Goal: Information Seeking & Learning: Learn about a topic

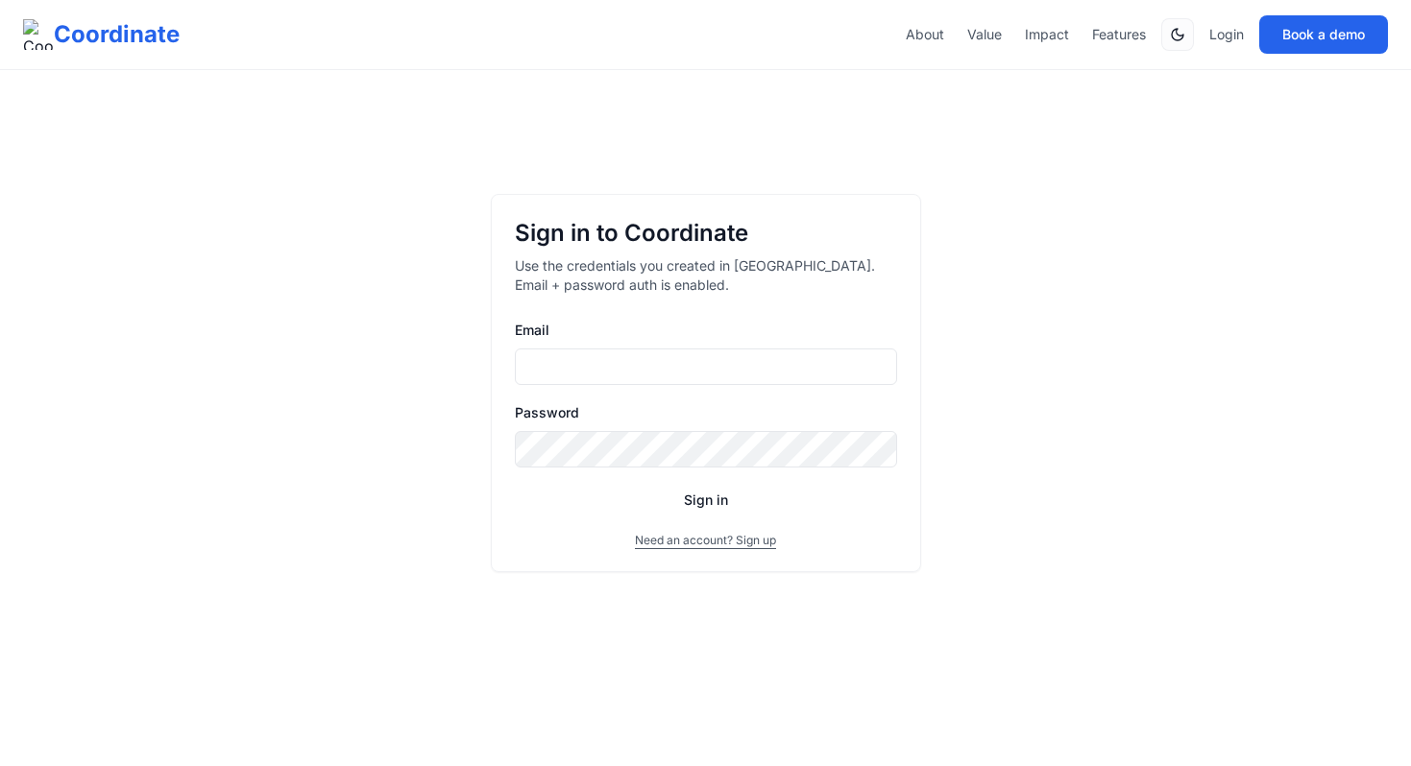
click at [699, 540] on button "Need an account? Sign up" at bounding box center [705, 540] width 141 height 15
click at [648, 362] on input "Email" at bounding box center [706, 367] width 382 height 36
drag, startPoint x: 604, startPoint y: 366, endPoint x: 765, endPoint y: 374, distance: 161.5
click at [765, 374] on input "**********" at bounding box center [706, 367] width 382 height 36
type input "**********"
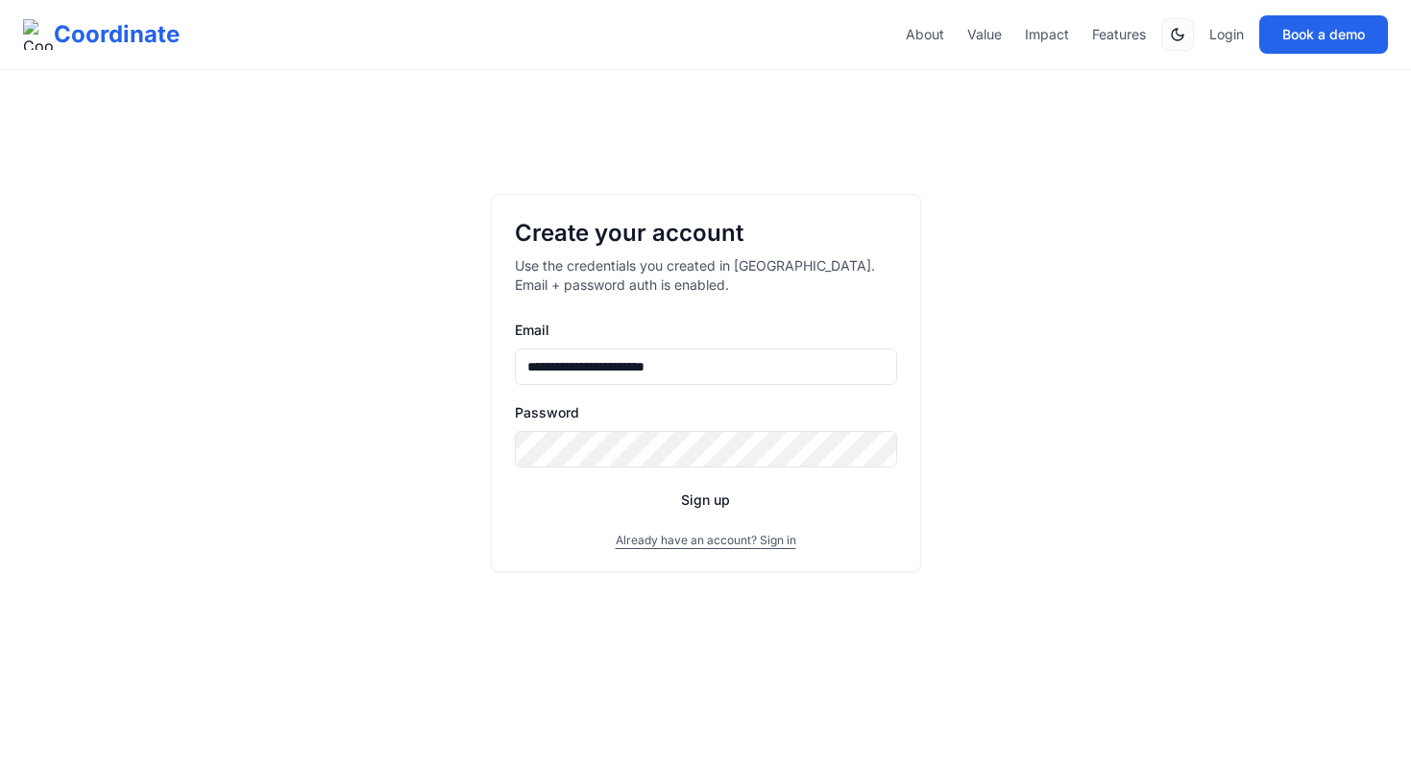
click at [515, 483] on button "Sign up" at bounding box center [706, 500] width 382 height 35
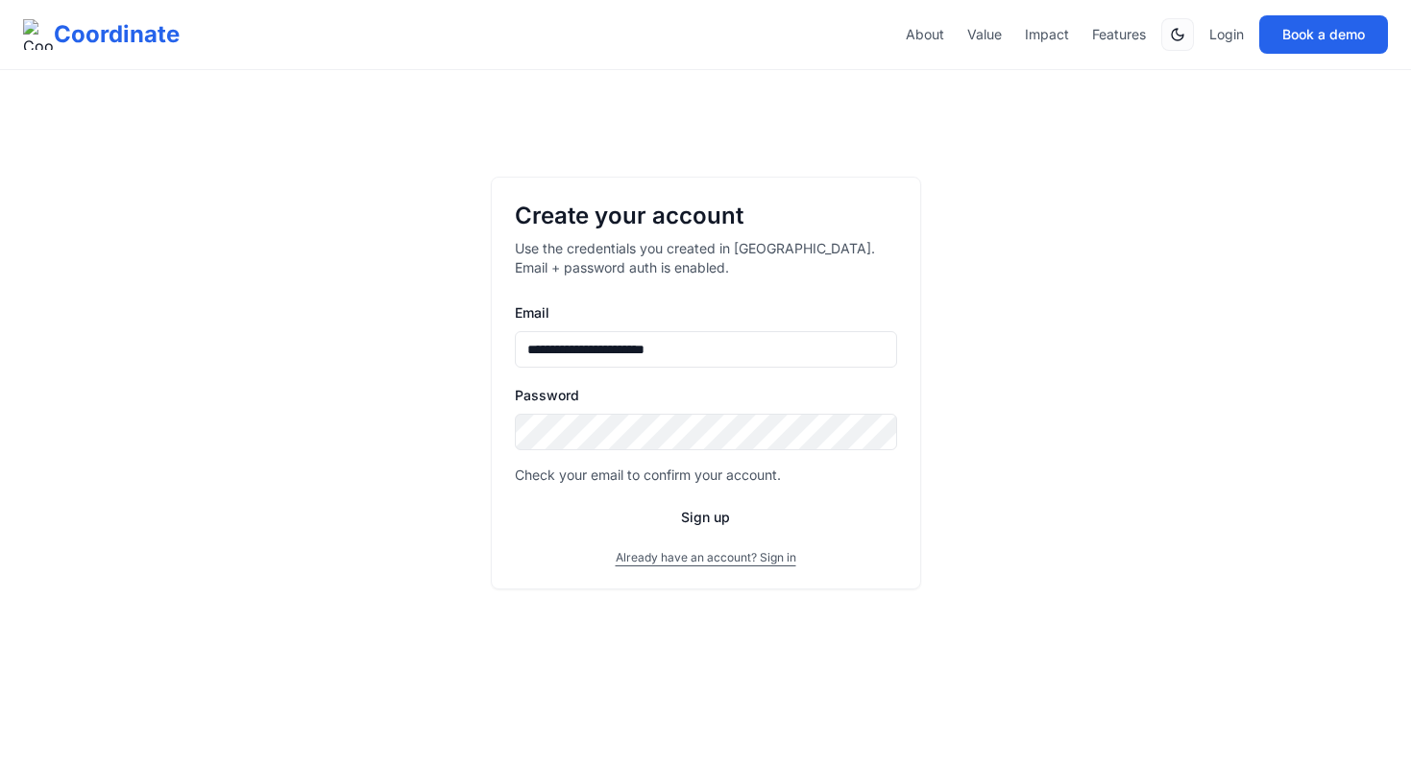
click at [730, 562] on button "Already have an account? Sign in" at bounding box center [706, 557] width 181 height 15
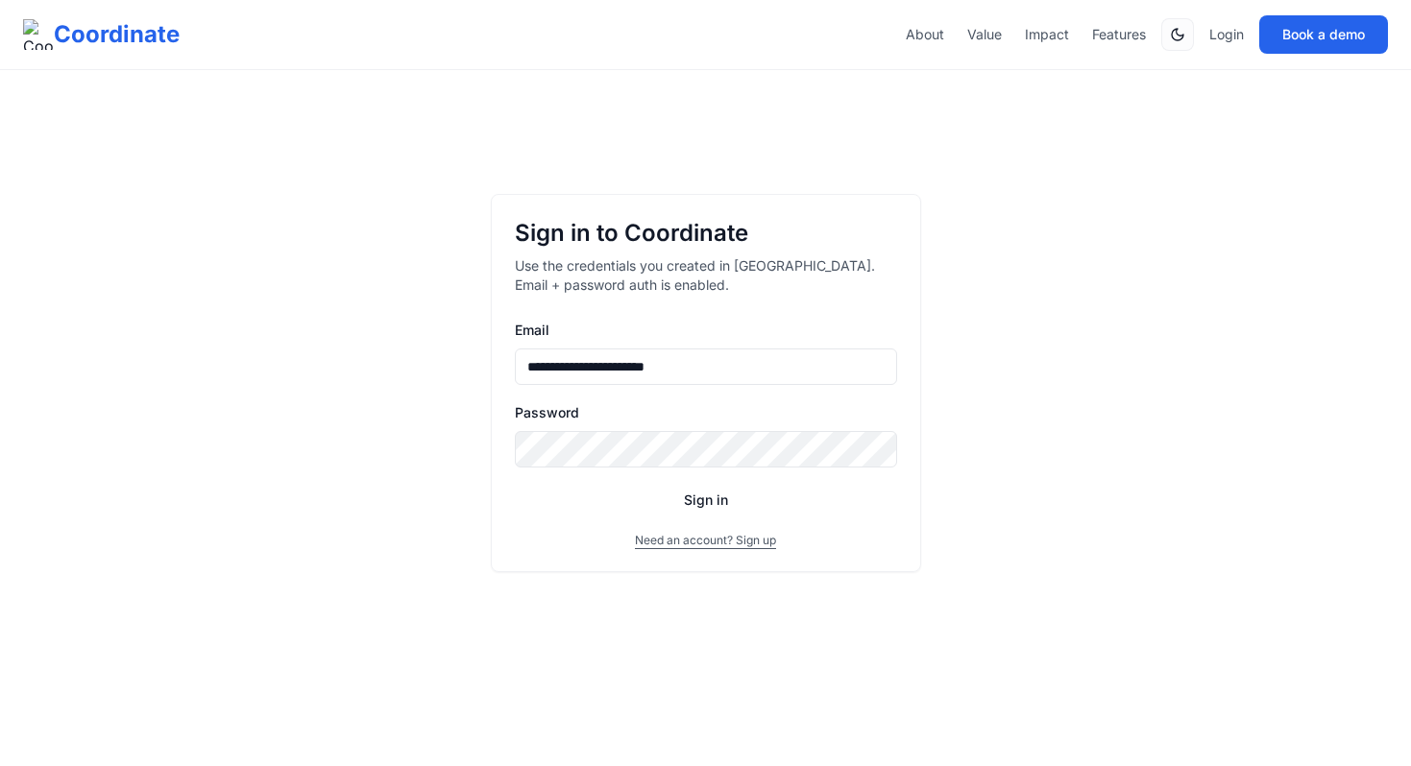
click at [721, 495] on button "Sign in" at bounding box center [706, 500] width 382 height 35
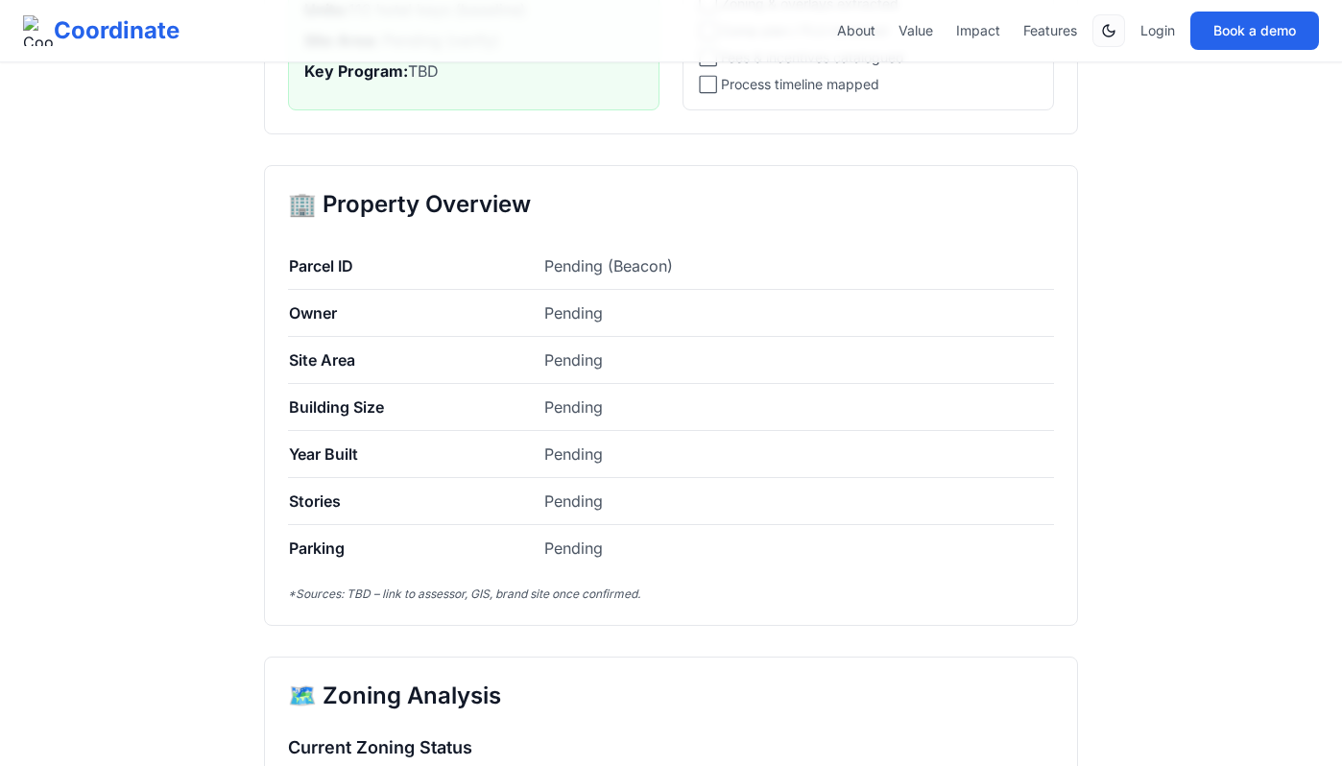
scroll to position [464, 0]
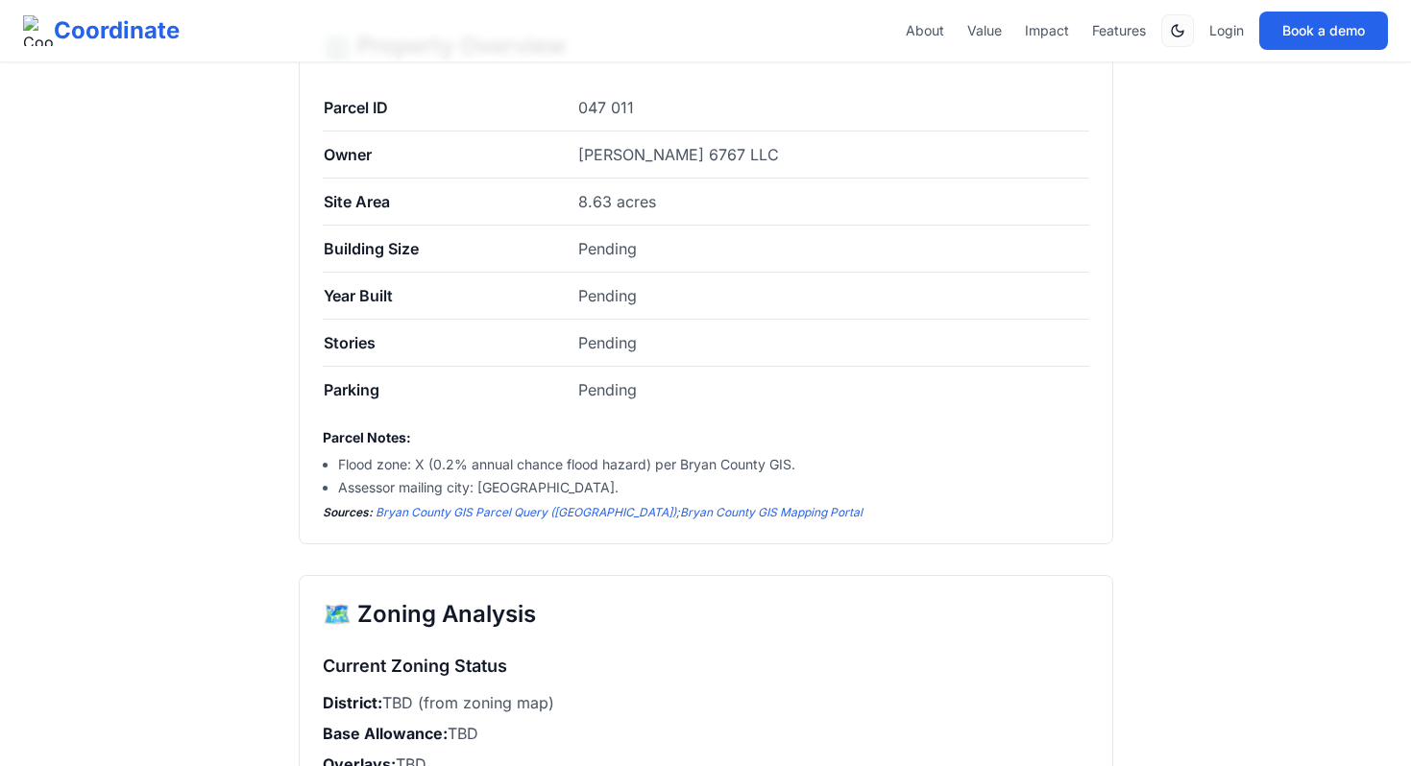
scroll to position [676, 0]
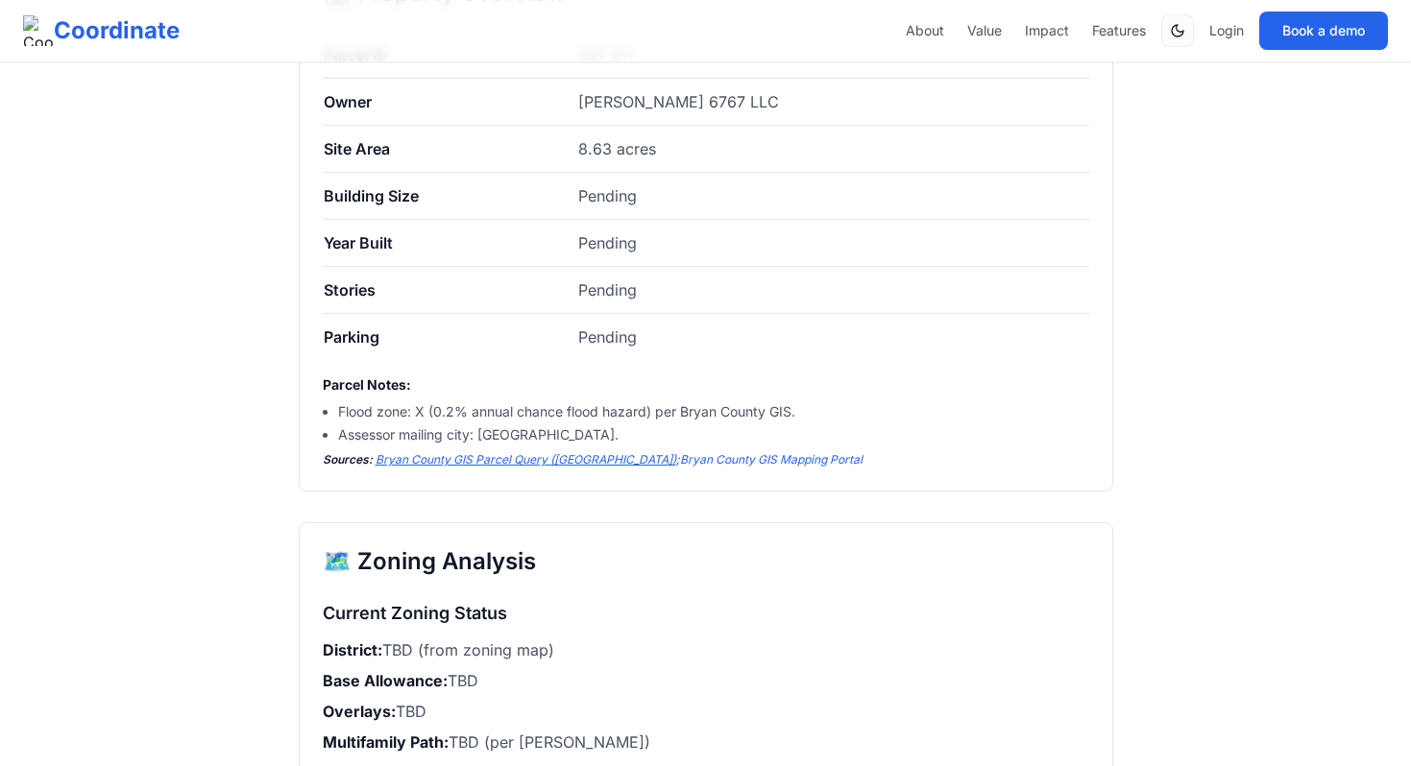
click at [549, 464] on link "Bryan County GIS Parcel Query ([GEOGRAPHIC_DATA])" at bounding box center [525, 459] width 301 height 14
click at [680, 454] on link "Bryan County GIS Mapping Portal" at bounding box center [771, 459] width 182 height 14
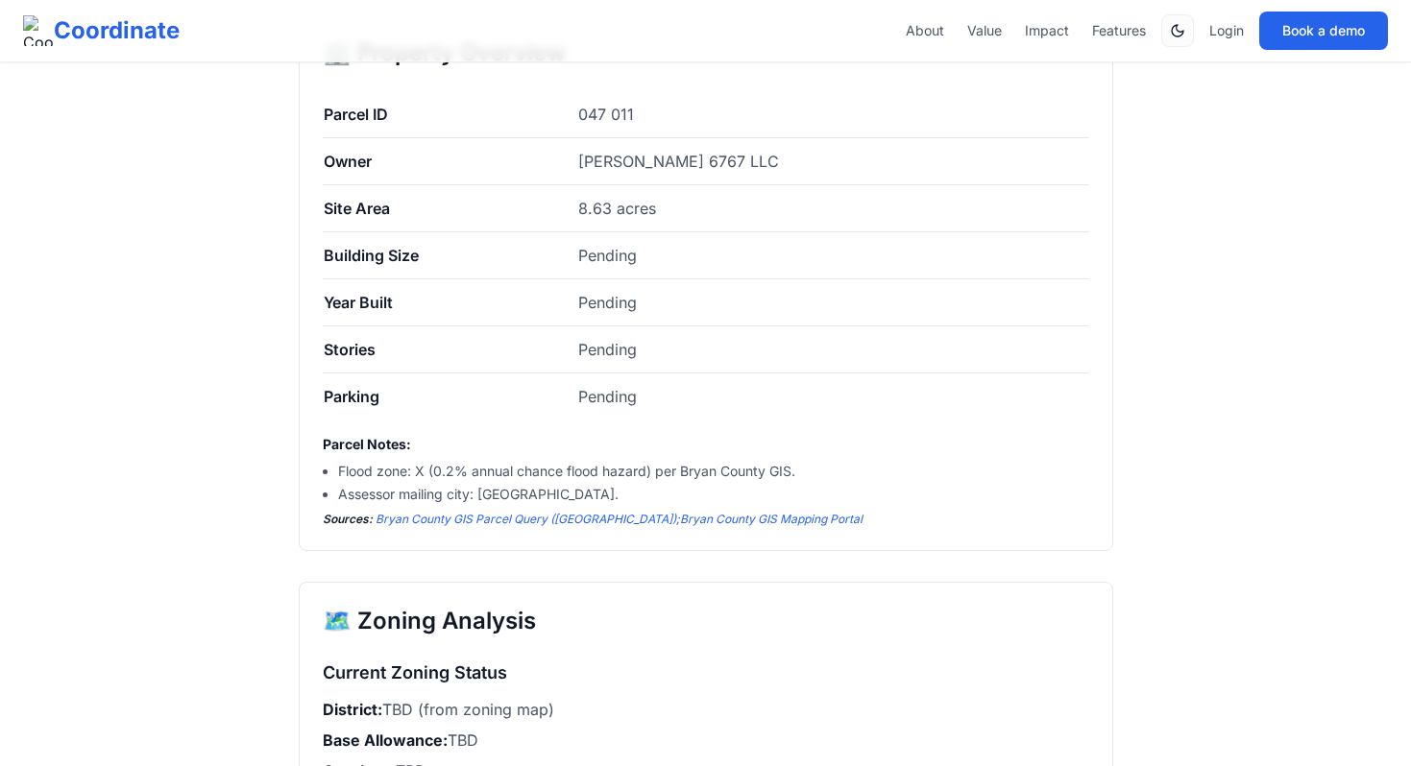
scroll to position [616, 0]
drag, startPoint x: 641, startPoint y: 118, endPoint x: 529, endPoint y: 118, distance: 112.4
click at [529, 118] on tr "Parcel ID 047 011" at bounding box center [706, 115] width 766 height 47
copy tr "047 011"
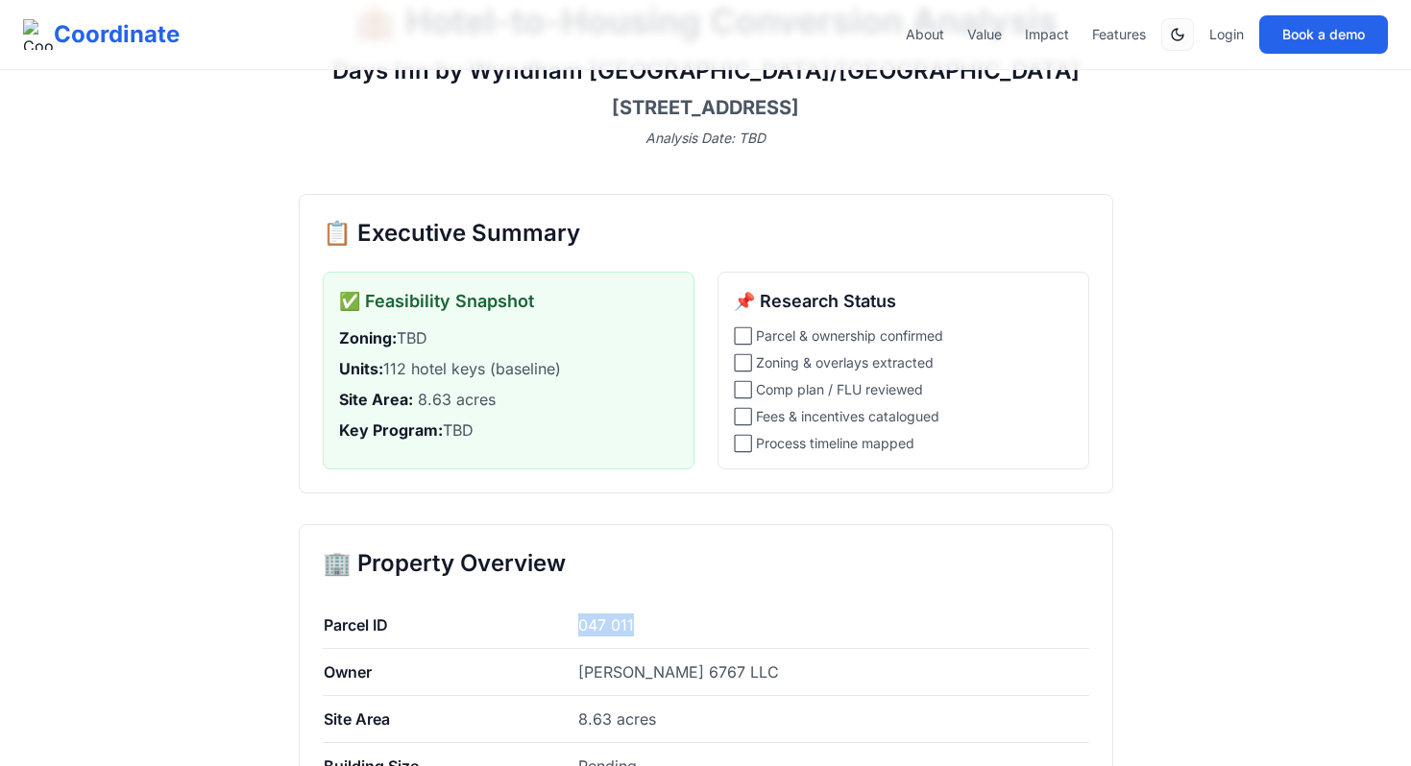
scroll to position [0, 0]
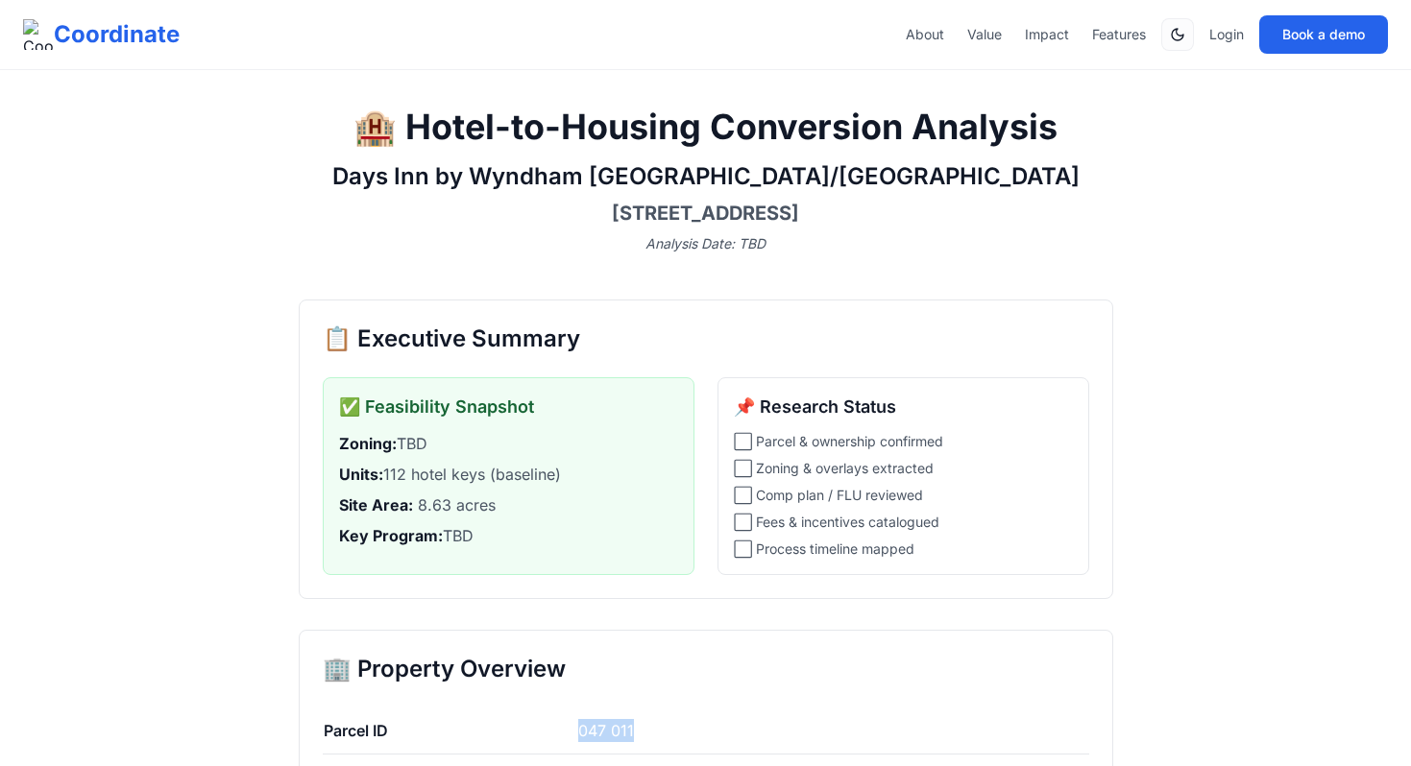
drag, startPoint x: 544, startPoint y: 214, endPoint x: 880, endPoint y: 213, distance: 336.1
click at [882, 213] on h3 "3926 US-17, Richmond Hill, GA 31324" at bounding box center [706, 213] width 814 height 27
click at [880, 213] on h3 "3926 US-17, Richmond Hill, GA 31324" at bounding box center [706, 213] width 814 height 27
click at [846, 213] on h3 "3926 US-17, Richmond Hill, GA 31324" at bounding box center [706, 213] width 814 height 27
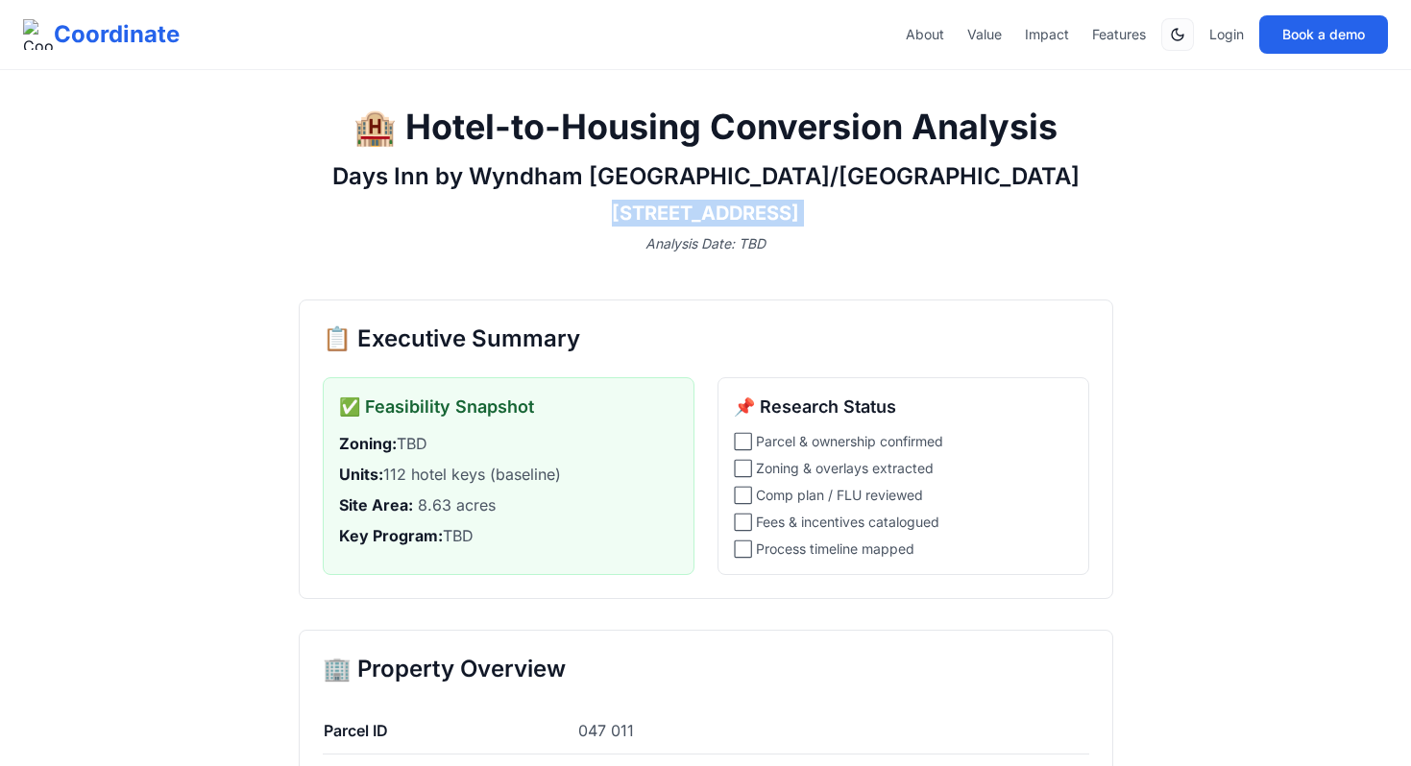
click at [846, 213] on h3 "3926 US-17, Richmond Hill, GA 31324" at bounding box center [706, 213] width 814 height 27
copy h3 "3926 US-17, Richmond Hill, GA 31324"
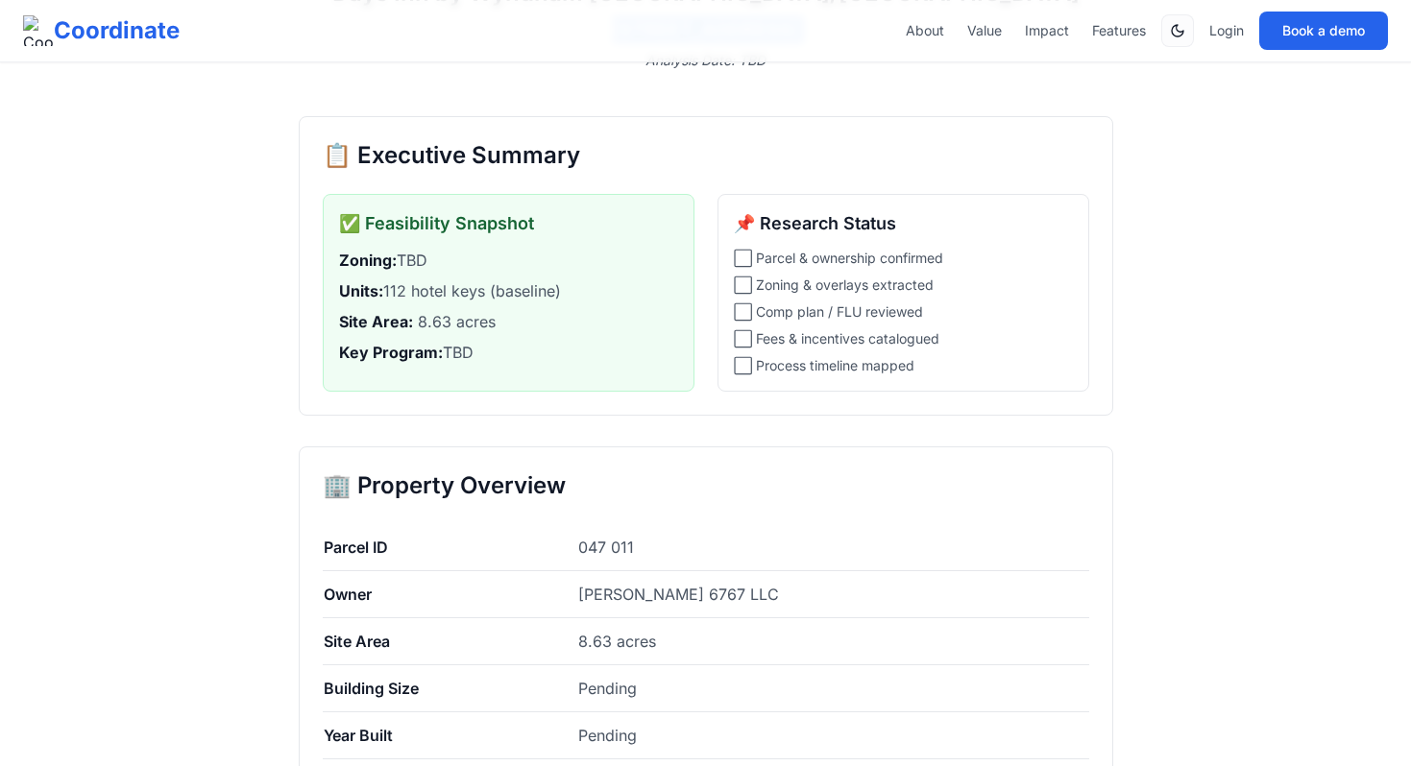
scroll to position [324, 0]
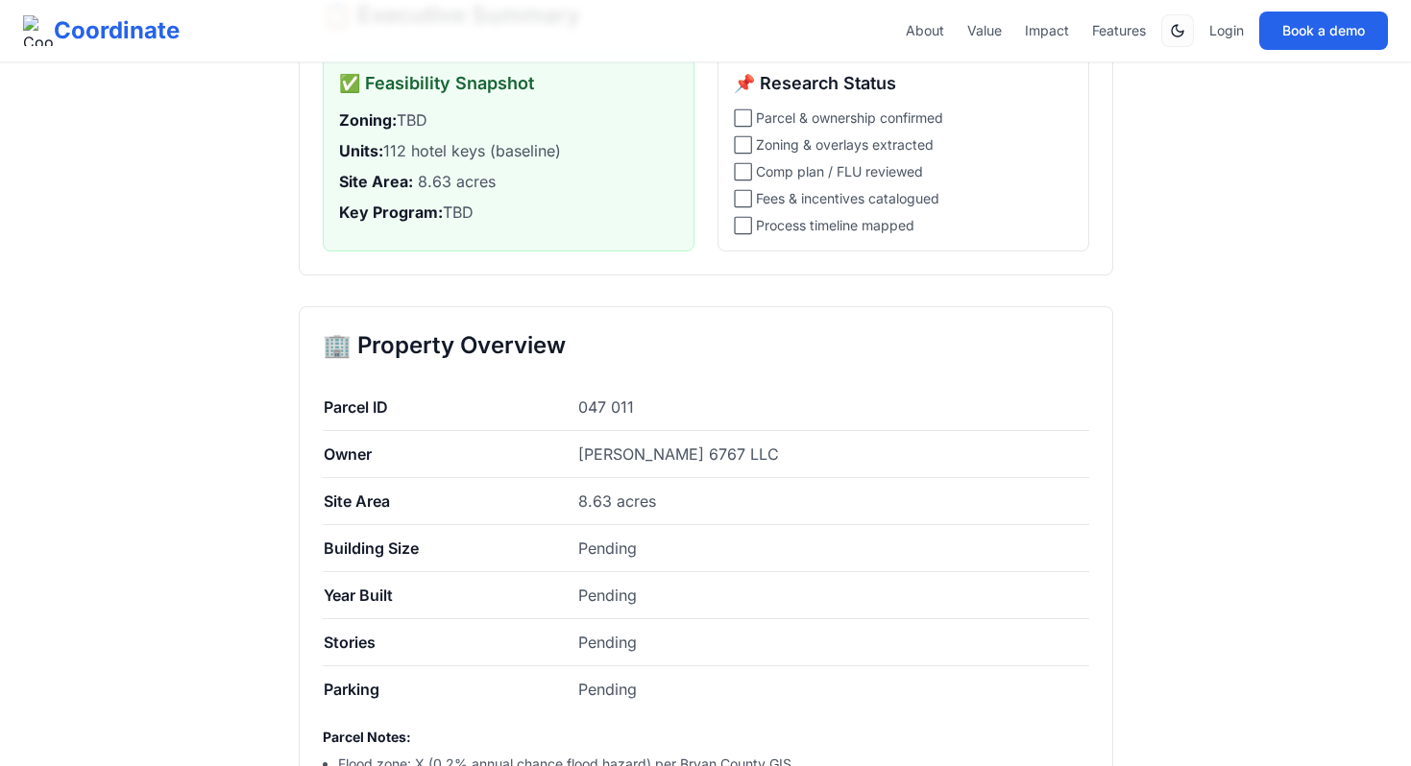
click at [603, 400] on td "047 011" at bounding box center [832, 407] width 511 height 47
copy td "047 011"
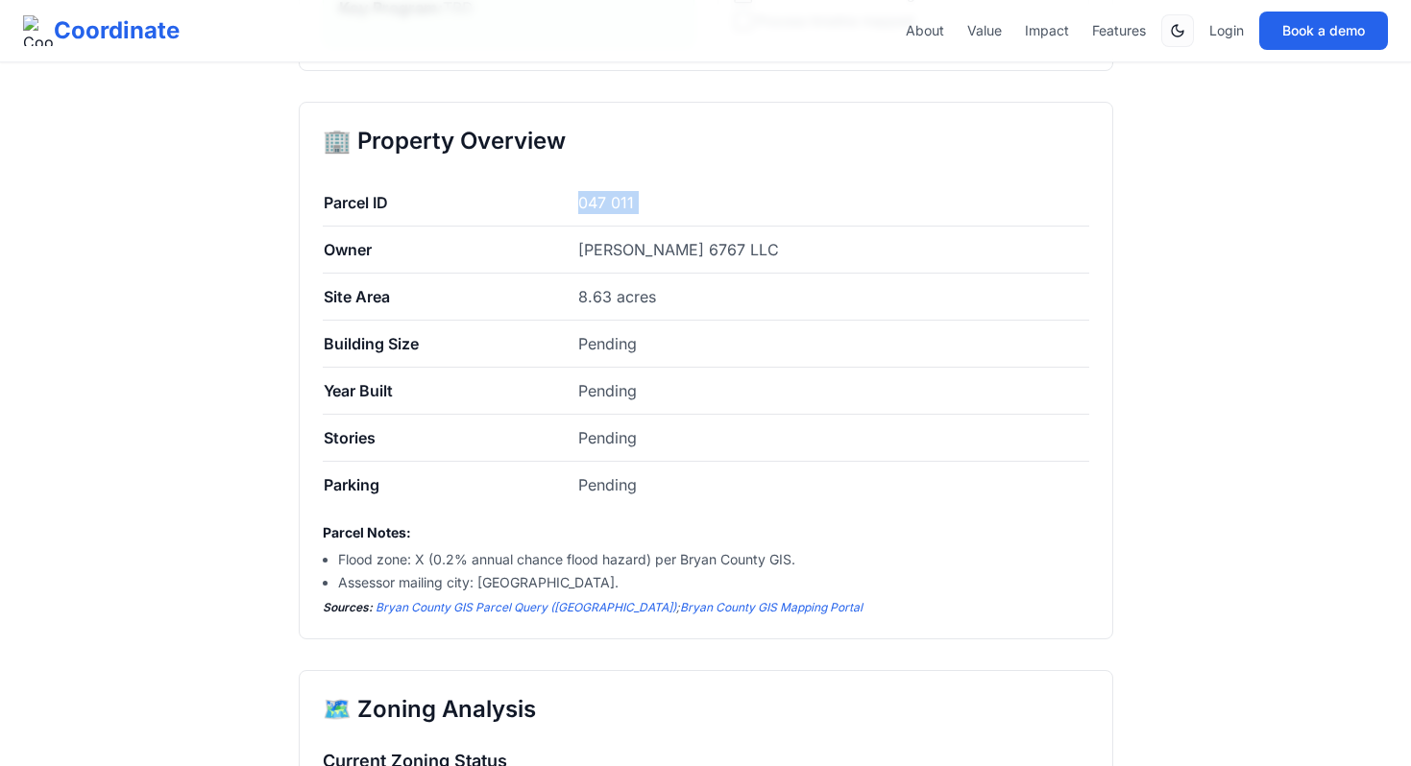
scroll to position [569, 0]
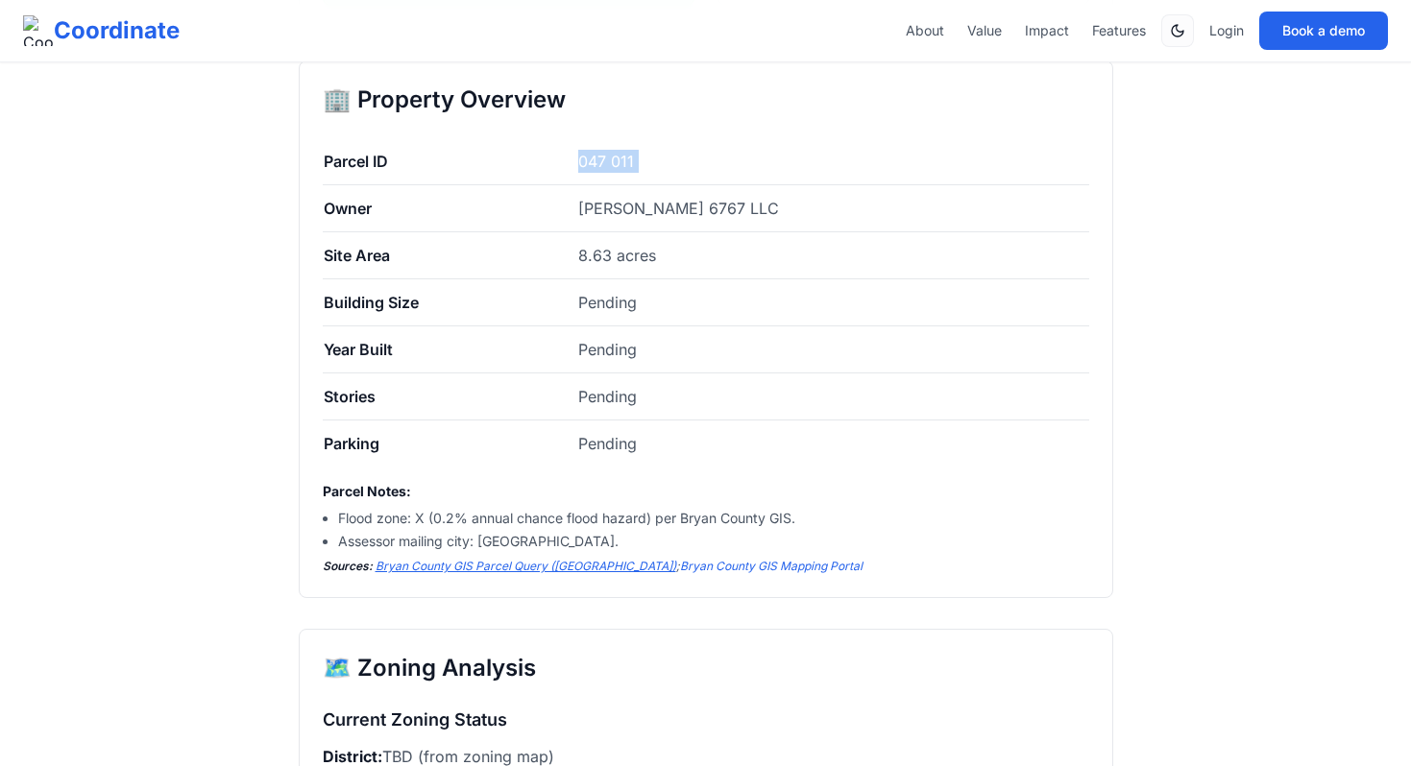
click at [441, 569] on link "Bryan County GIS Parcel Query (ArcGIS)" at bounding box center [525, 566] width 301 height 14
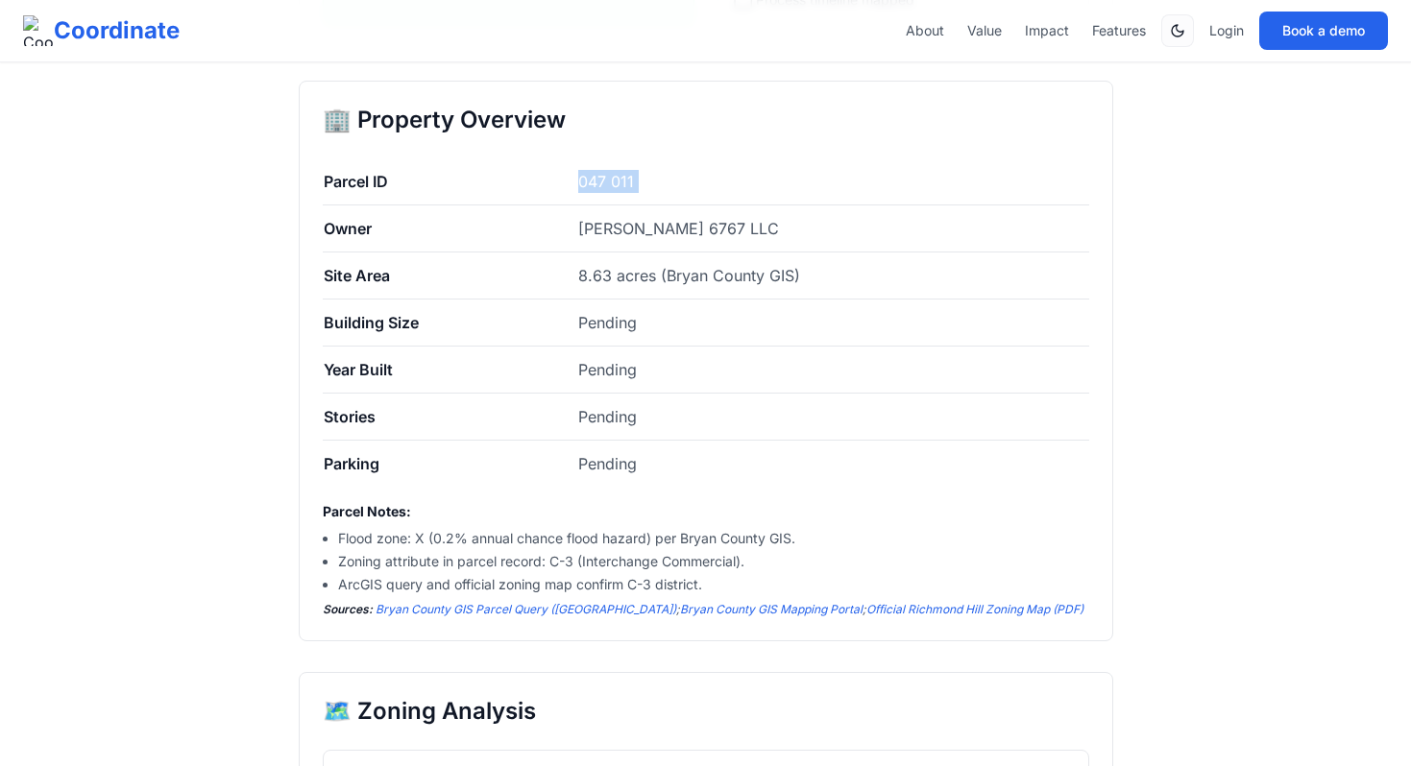
scroll to position [547, 0]
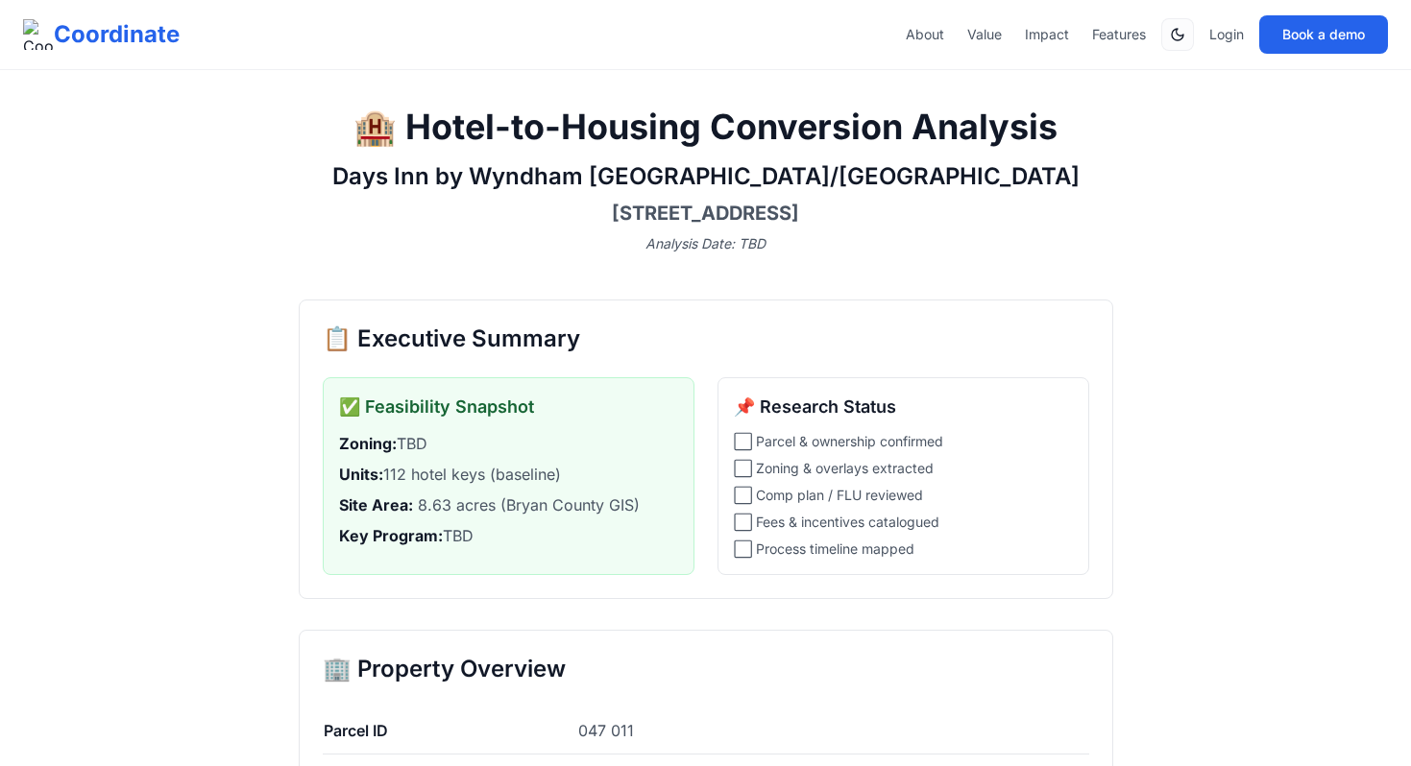
drag, startPoint x: 533, startPoint y: 203, endPoint x: 879, endPoint y: 201, distance: 345.7
click at [884, 202] on h3 "3926 US-17, Richmond Hill, GA 31324" at bounding box center [706, 213] width 814 height 27
copy h3 "3926 US-17, Richmond Hill, GA 31324"
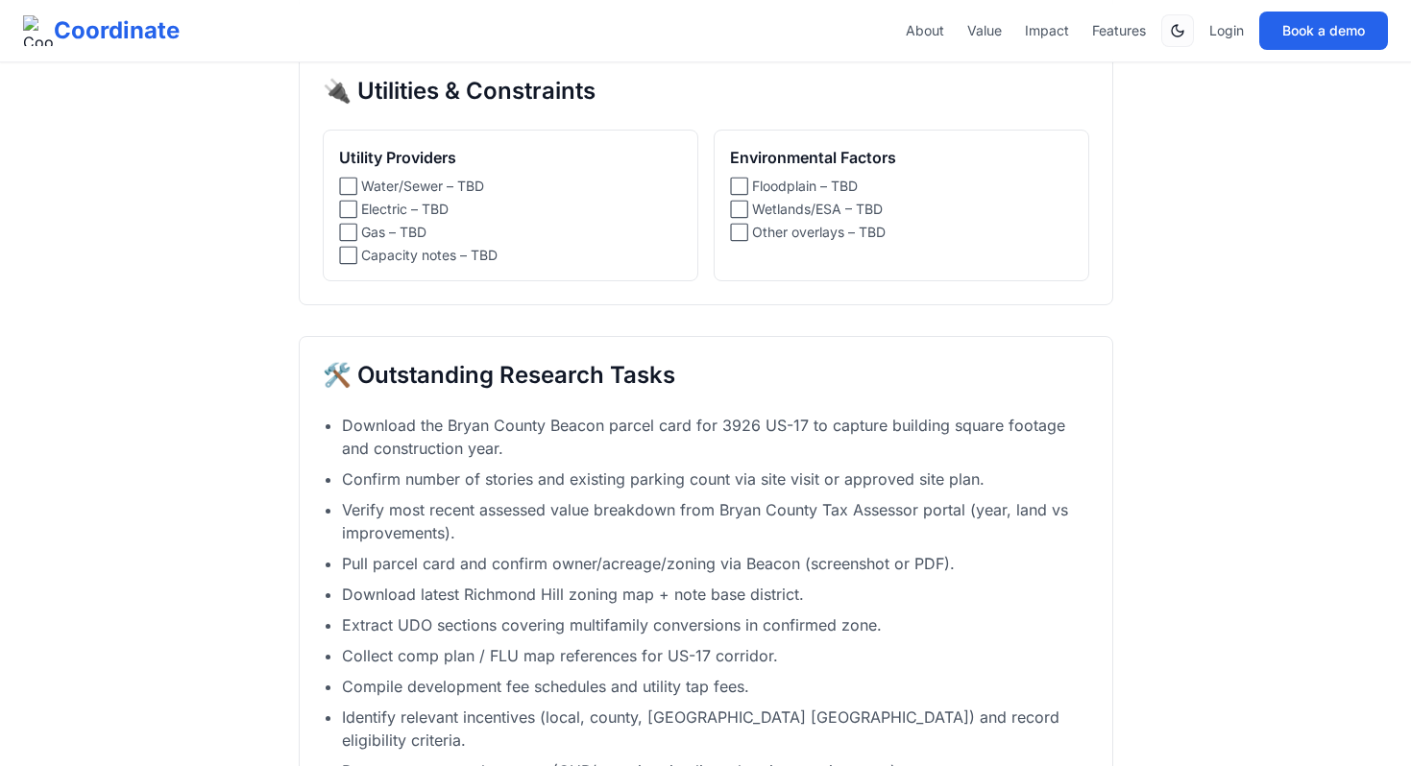
scroll to position [2379, 0]
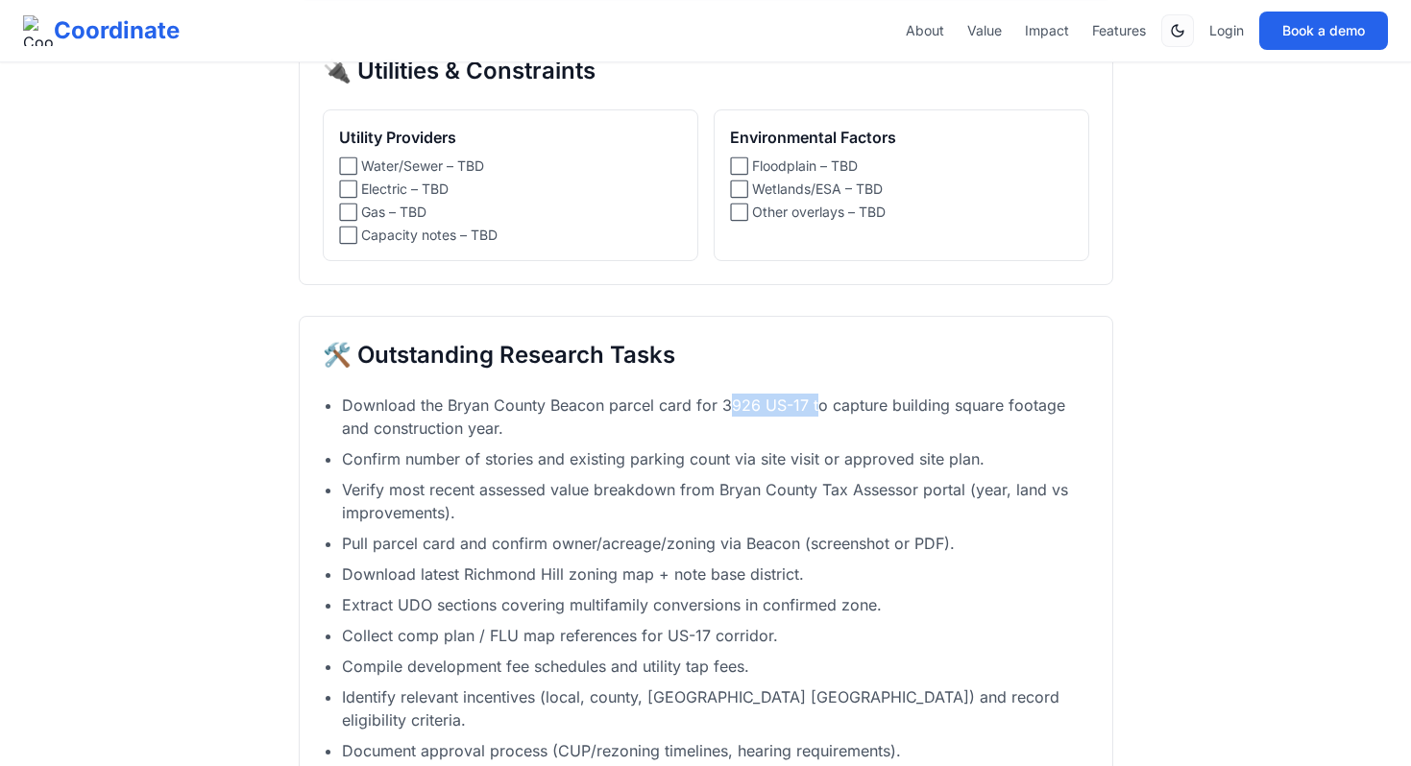
drag, startPoint x: 725, startPoint y: 408, endPoint x: 816, endPoint y: 407, distance: 91.2
click at [816, 407] on li "Download the Bryan County Beacon parcel card for 3926 US-17 to capture building…" at bounding box center [715, 417] width 747 height 46
drag, startPoint x: 725, startPoint y: 405, endPoint x: 809, endPoint y: 407, distance: 84.5
click at [809, 407] on li "Download the Bryan County Beacon parcel card for 3926 US-17 to capture building…" at bounding box center [715, 417] width 747 height 46
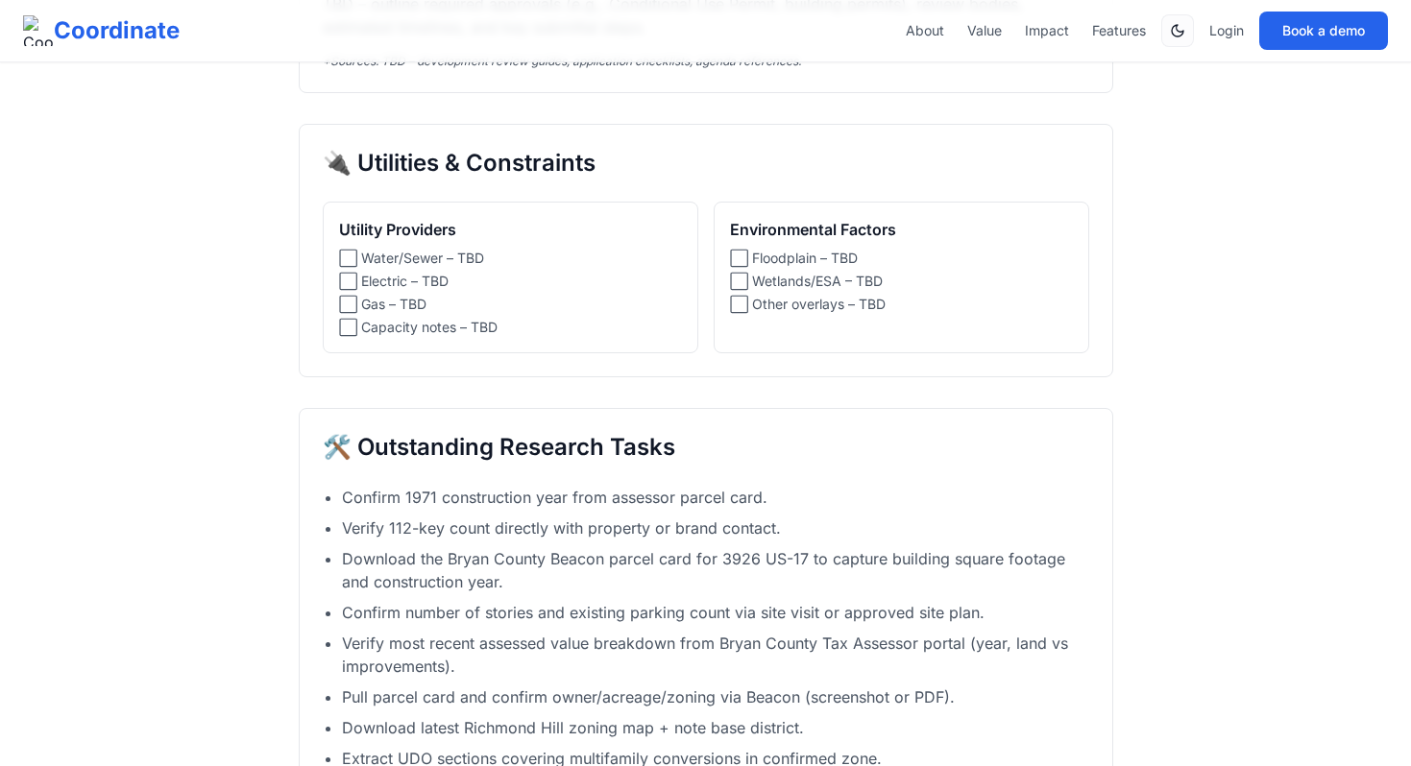
scroll to position [2282, 0]
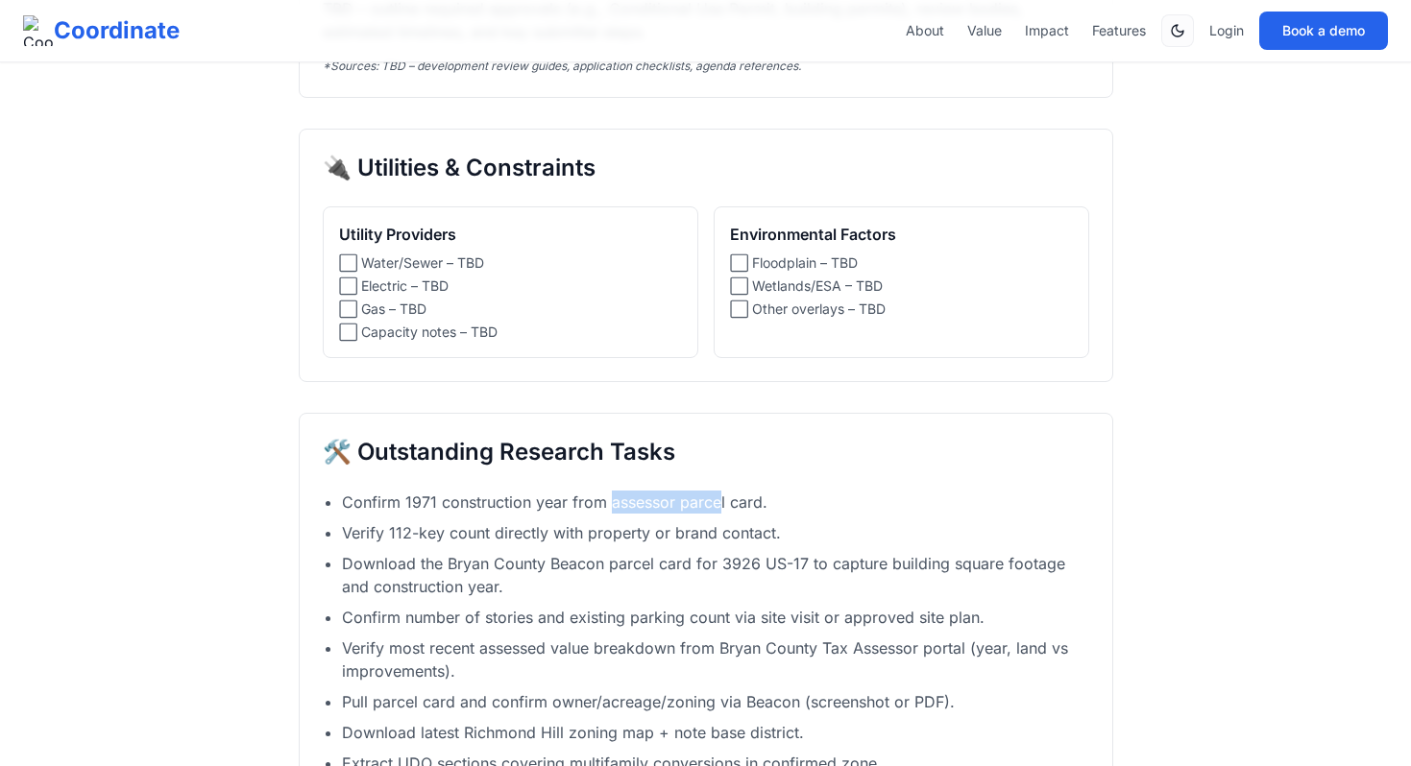
drag, startPoint x: 610, startPoint y: 499, endPoint x: 715, endPoint y: 506, distance: 105.8
click at [717, 506] on li "Confirm 1971 construction year from assessor parcel card." at bounding box center [715, 502] width 747 height 23
copy li "assessor parce"
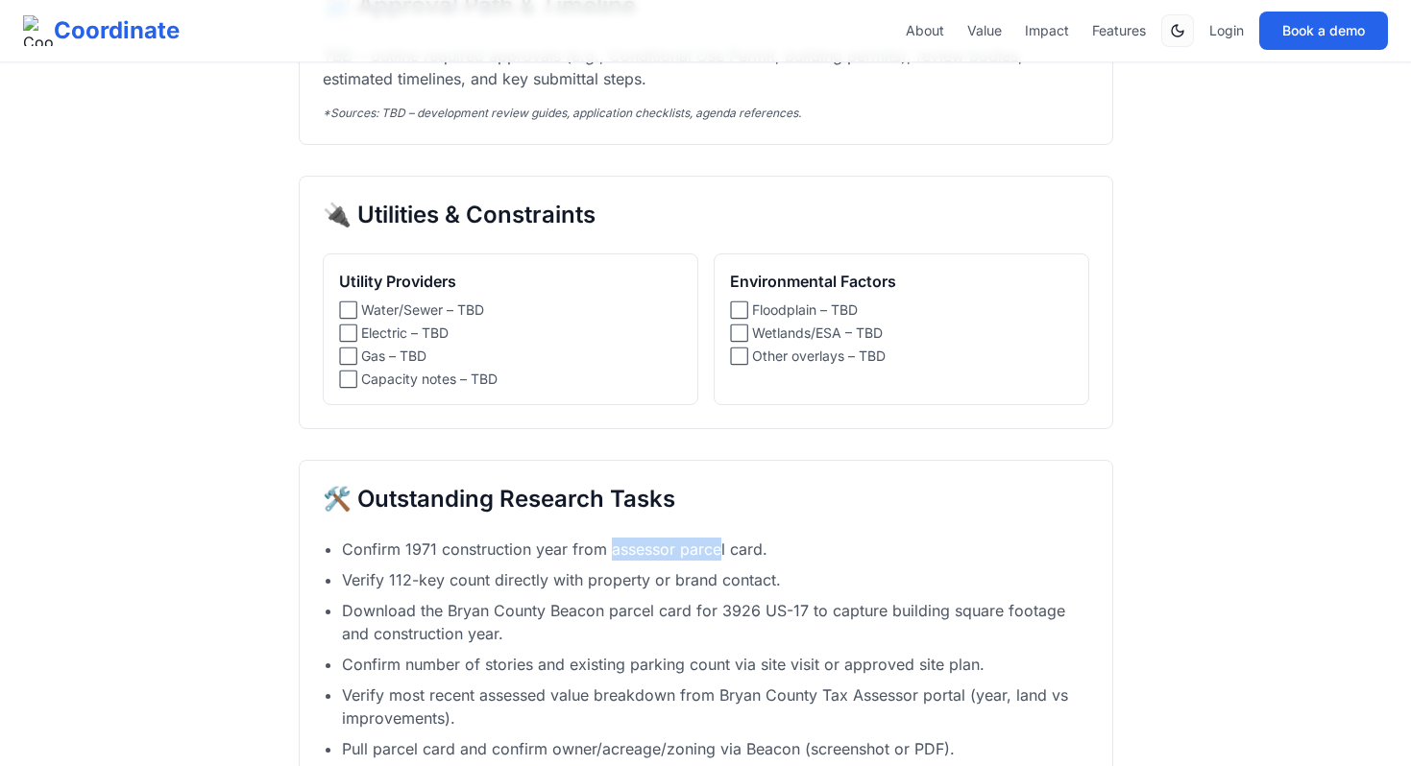
scroll to position [2329, 0]
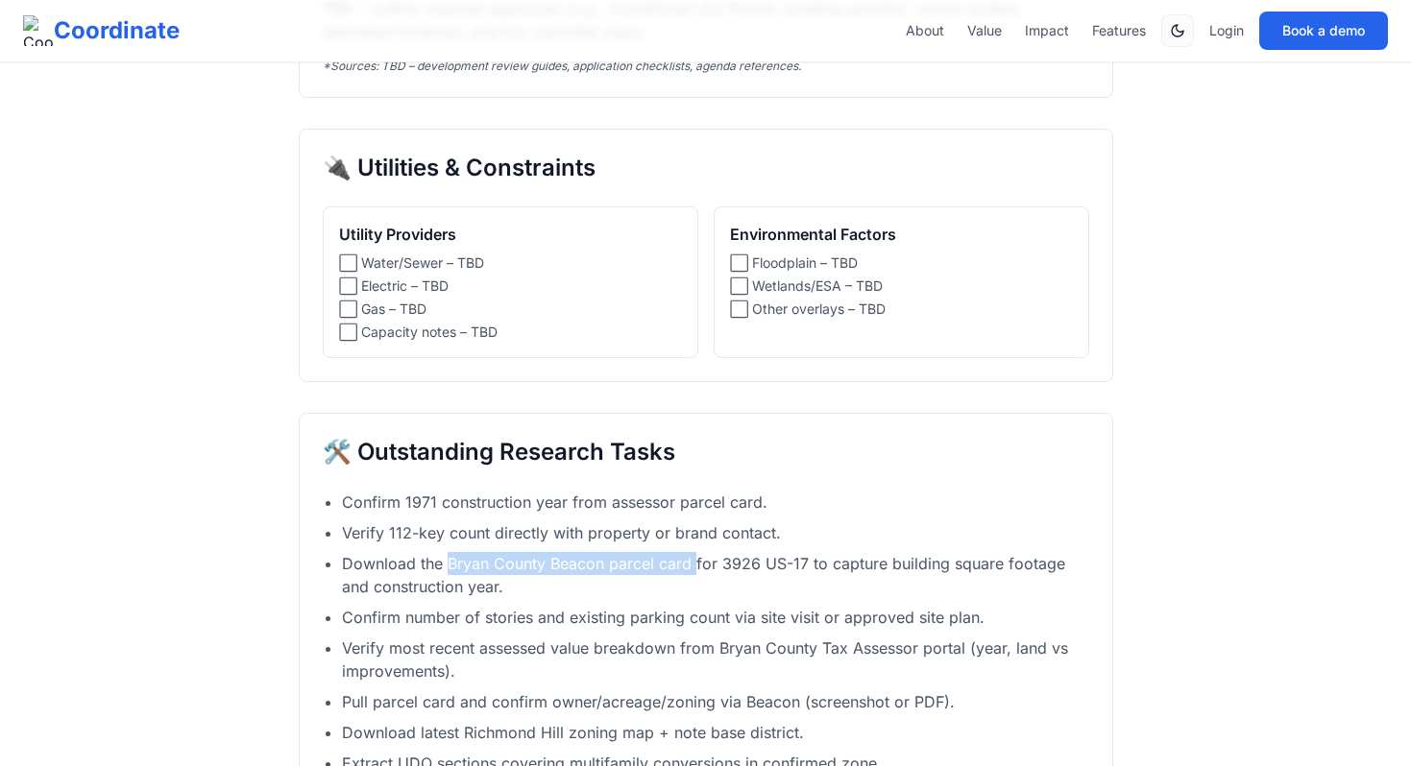
drag, startPoint x: 447, startPoint y: 561, endPoint x: 694, endPoint y: 562, distance: 246.8
click at [694, 562] on li "Download the Bryan County Beacon parcel card for 3926 US-17 to capture building…" at bounding box center [715, 575] width 747 height 46
copy li "Bryan County Beacon parcel card"
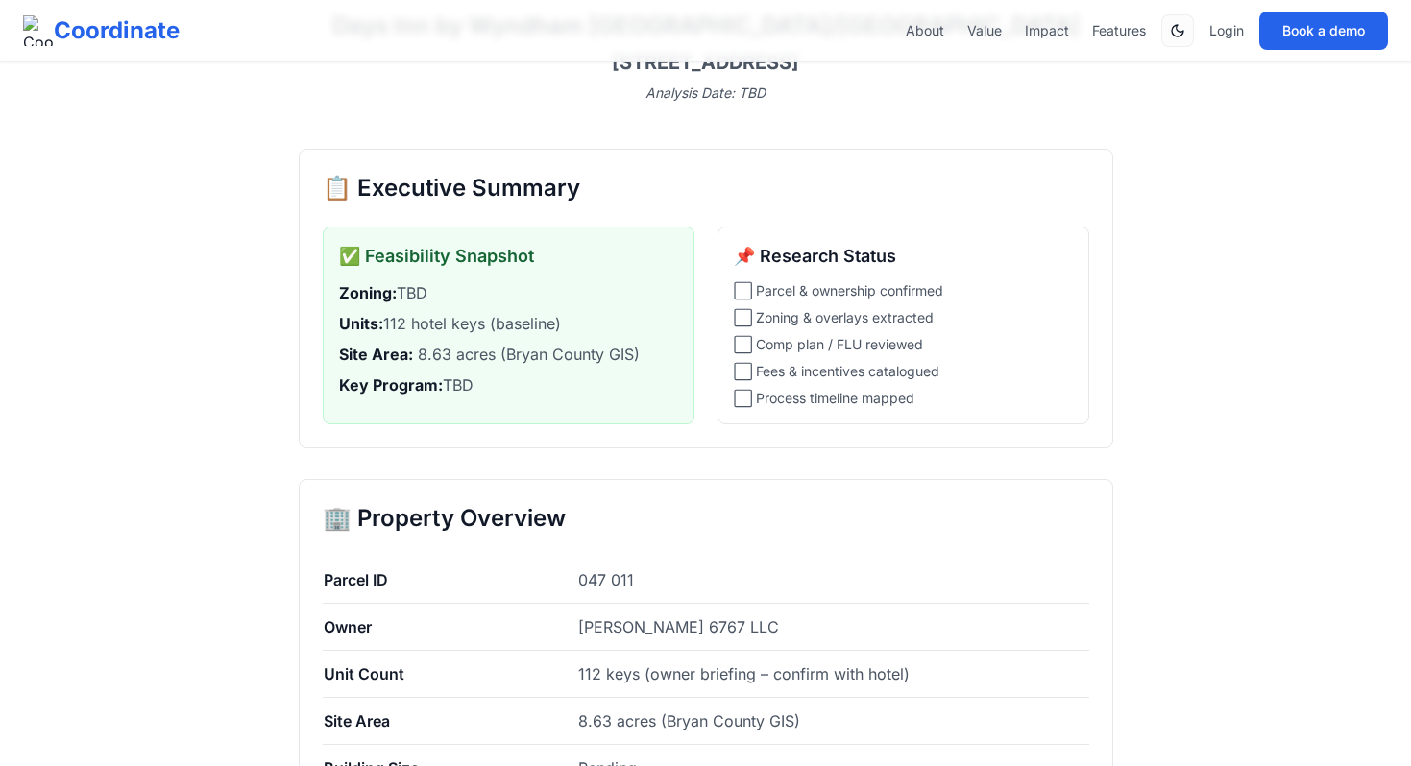
scroll to position [160, 0]
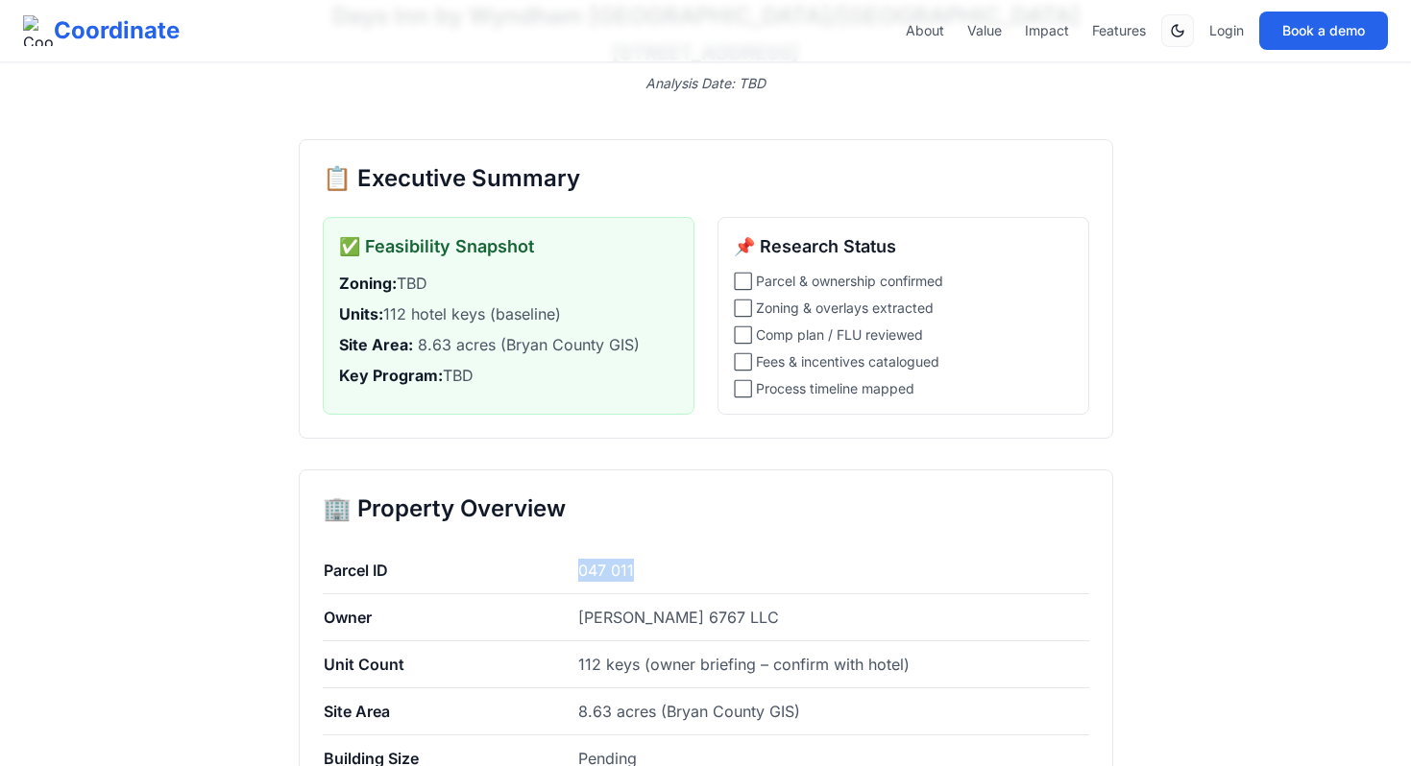
copy tr "047 011"
drag, startPoint x: 653, startPoint y: 571, endPoint x: 574, endPoint y: 571, distance: 78.7
click at [574, 571] on tr "Parcel ID 047 011" at bounding box center [706, 570] width 766 height 47
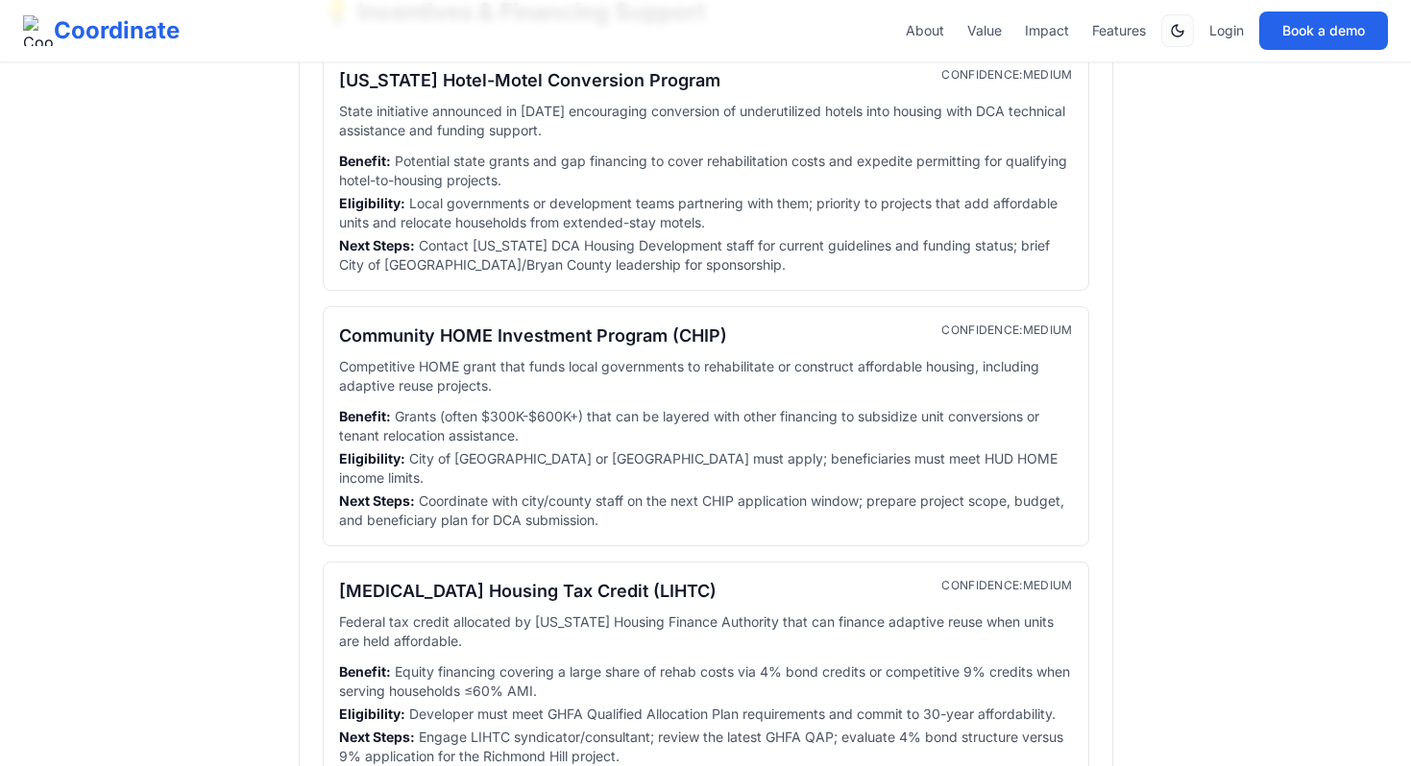
scroll to position [1797, 0]
click at [243, 390] on div "🏨 Hotel-to-Housing Conversion Analysis Days Inn by Wyndham Richmond Hill/Savann…" at bounding box center [705, 466] width 1411 height 4526
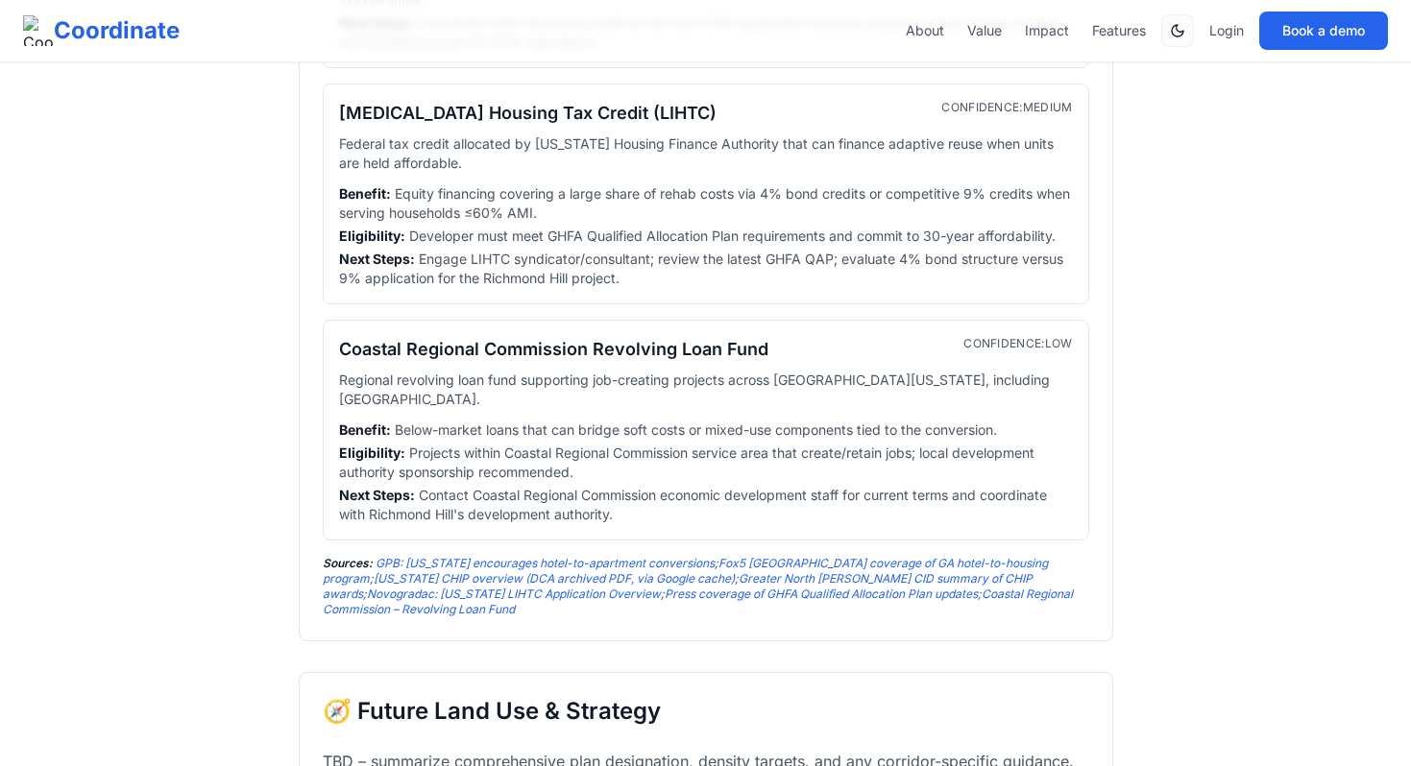
scroll to position [2280, 0]
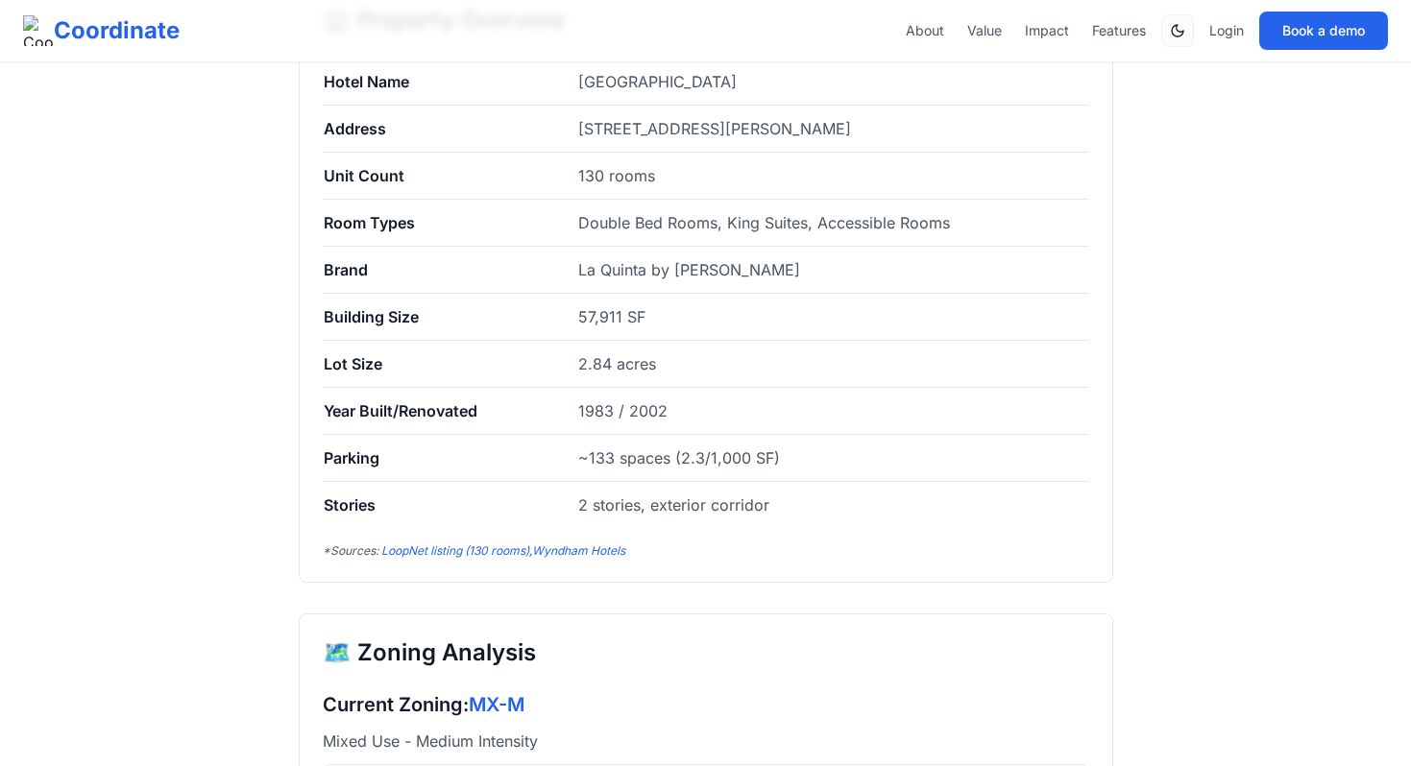
scroll to position [689, 0]
click at [471, 544] on link "LoopNet listing (130 rooms)" at bounding box center [455, 550] width 148 height 14
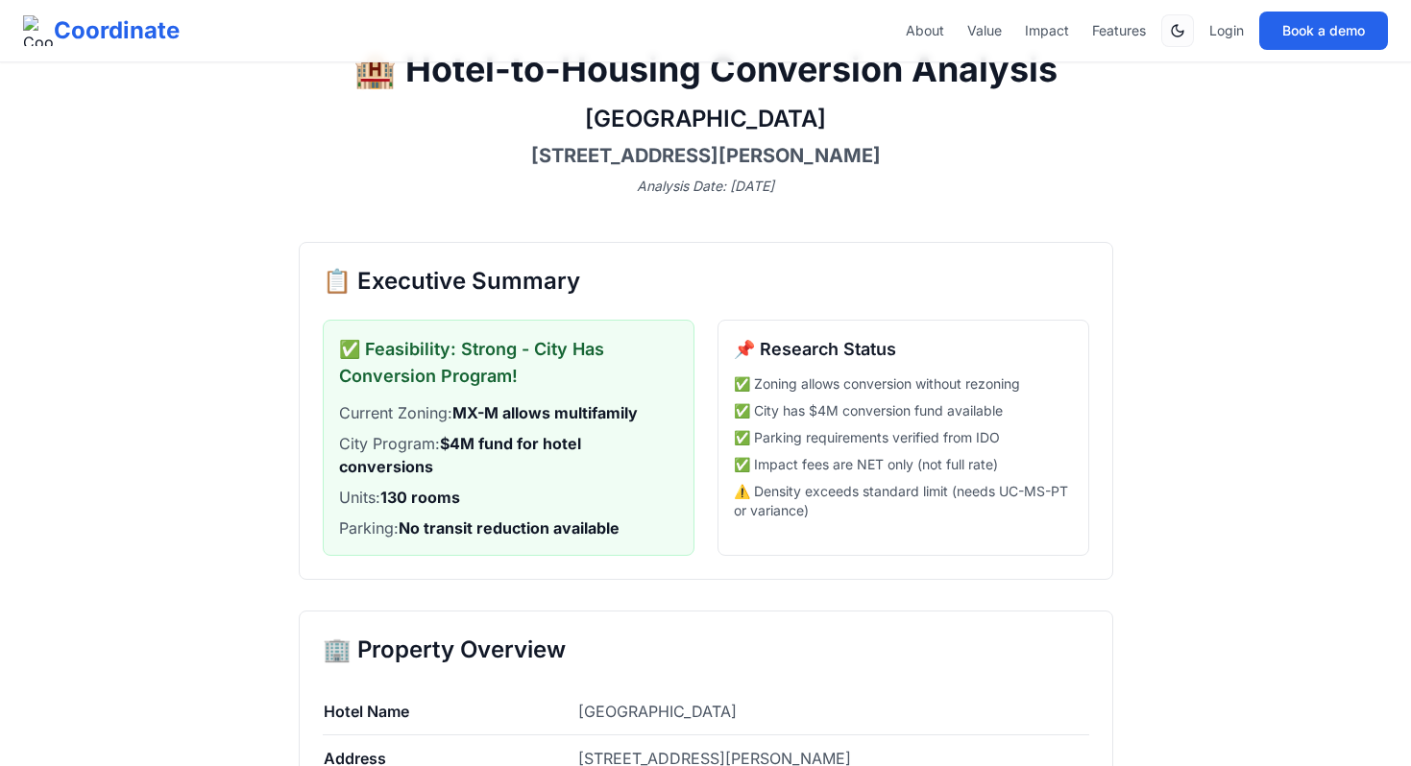
scroll to position [0, 0]
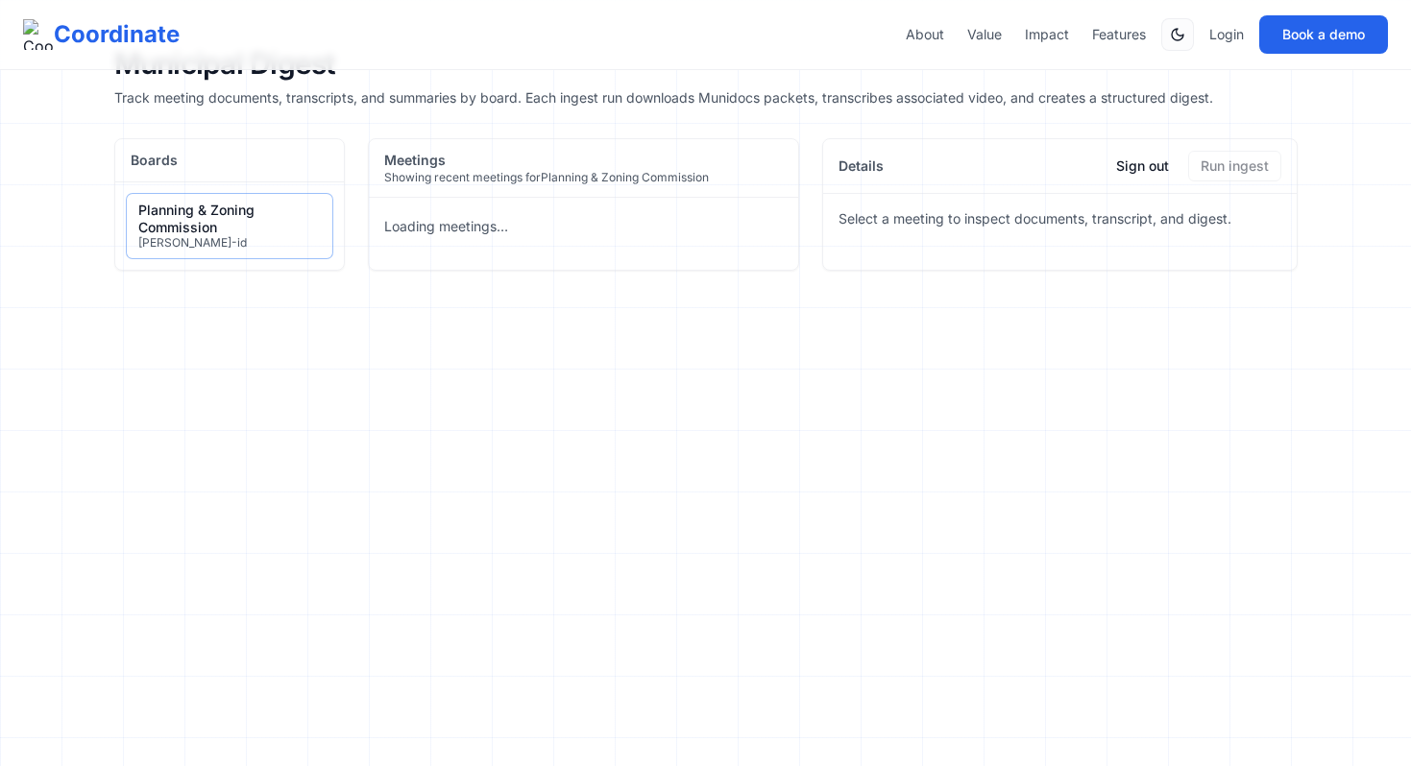
click at [266, 228] on div "Planning & Zoning Commission" at bounding box center [229, 219] width 182 height 34
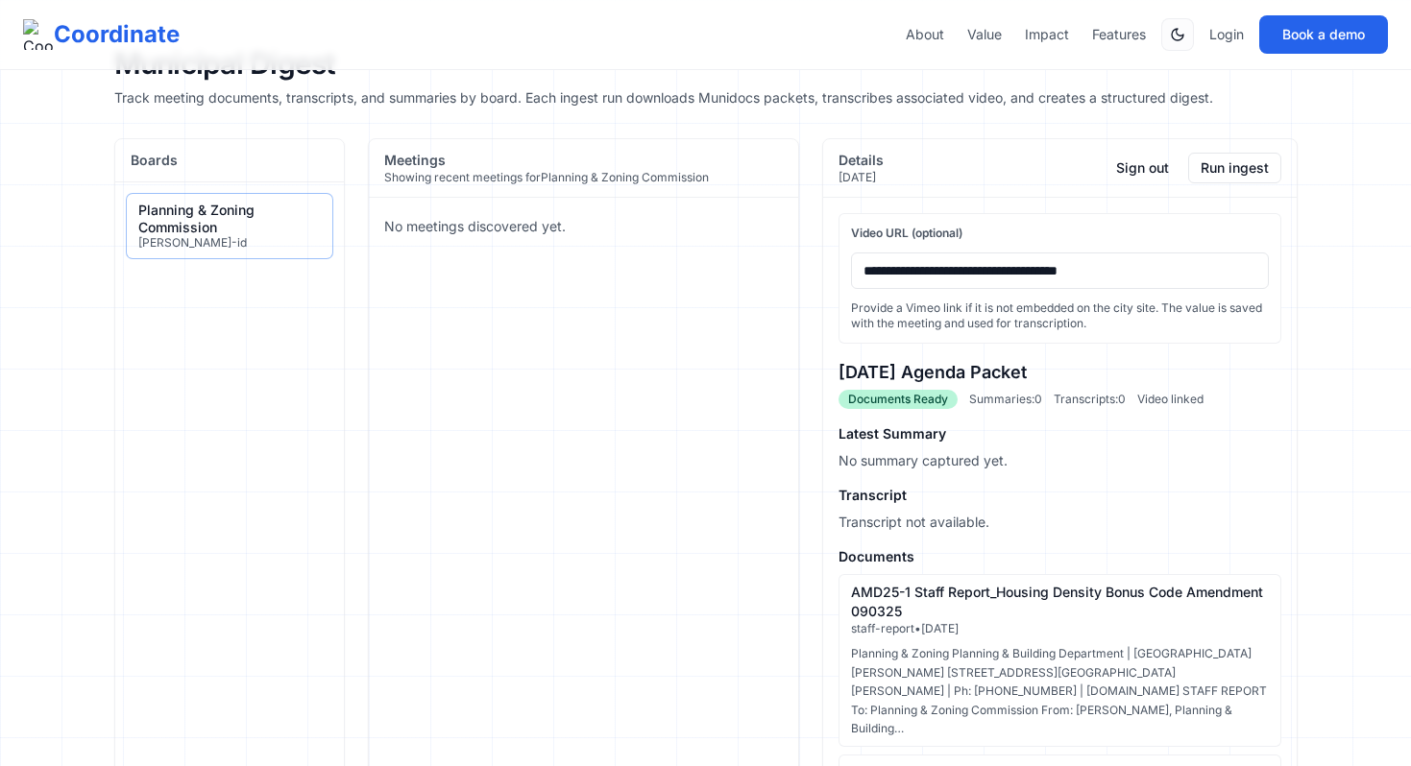
click at [269, 260] on div "Planning & Zoning Commission driggs-id" at bounding box center [229, 225] width 229 height 87
click at [278, 235] on div "[PERSON_NAME]-id" at bounding box center [229, 242] width 182 height 15
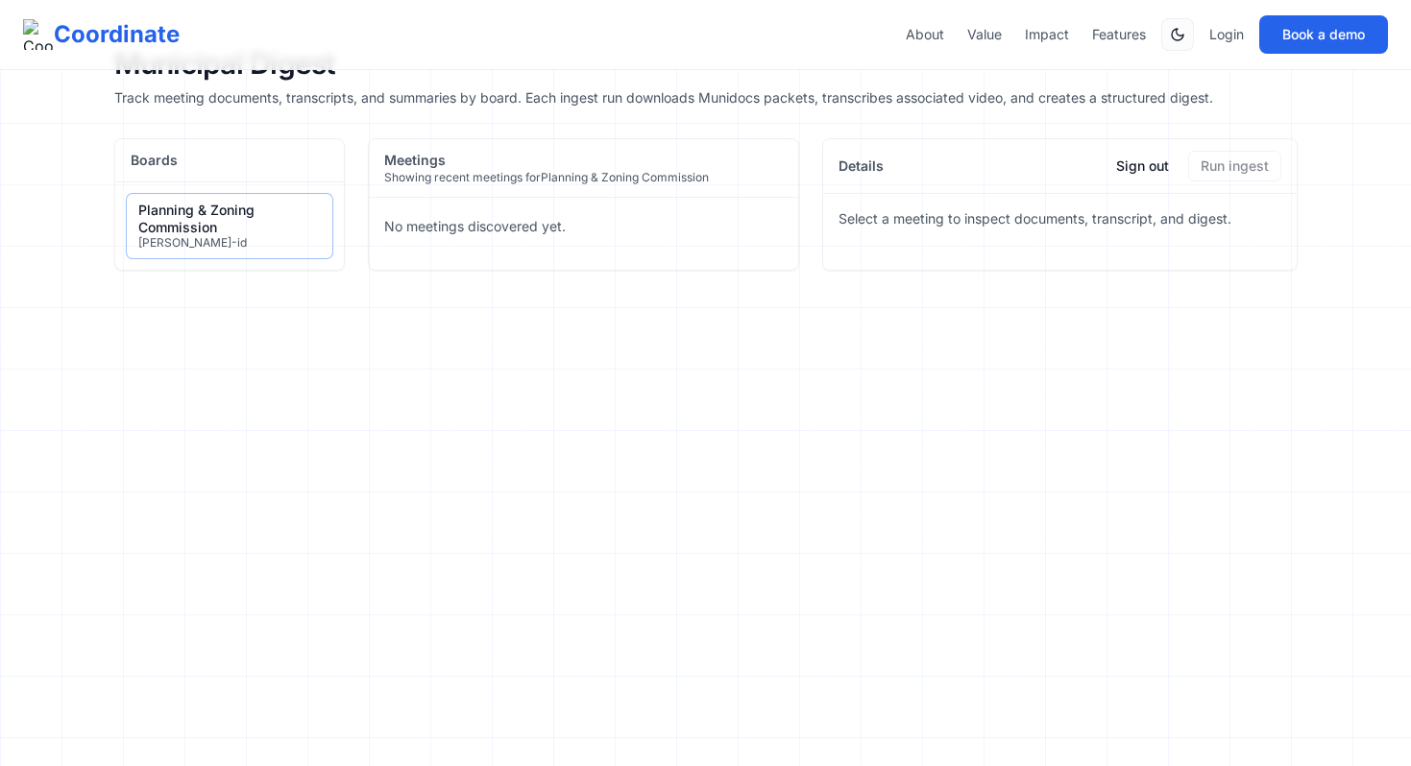
click at [261, 227] on div "Planning & Zoning Commission" at bounding box center [229, 219] width 182 height 34
click at [281, 218] on div "Planning & Zoning Commission" at bounding box center [229, 219] width 182 height 34
drag, startPoint x: 575, startPoint y: 226, endPoint x: 368, endPoint y: 226, distance: 207.4
click at [369, 226] on div "No meetings discovered yet." at bounding box center [584, 227] width 430 height 58
copy div "No meetings discovered yet."
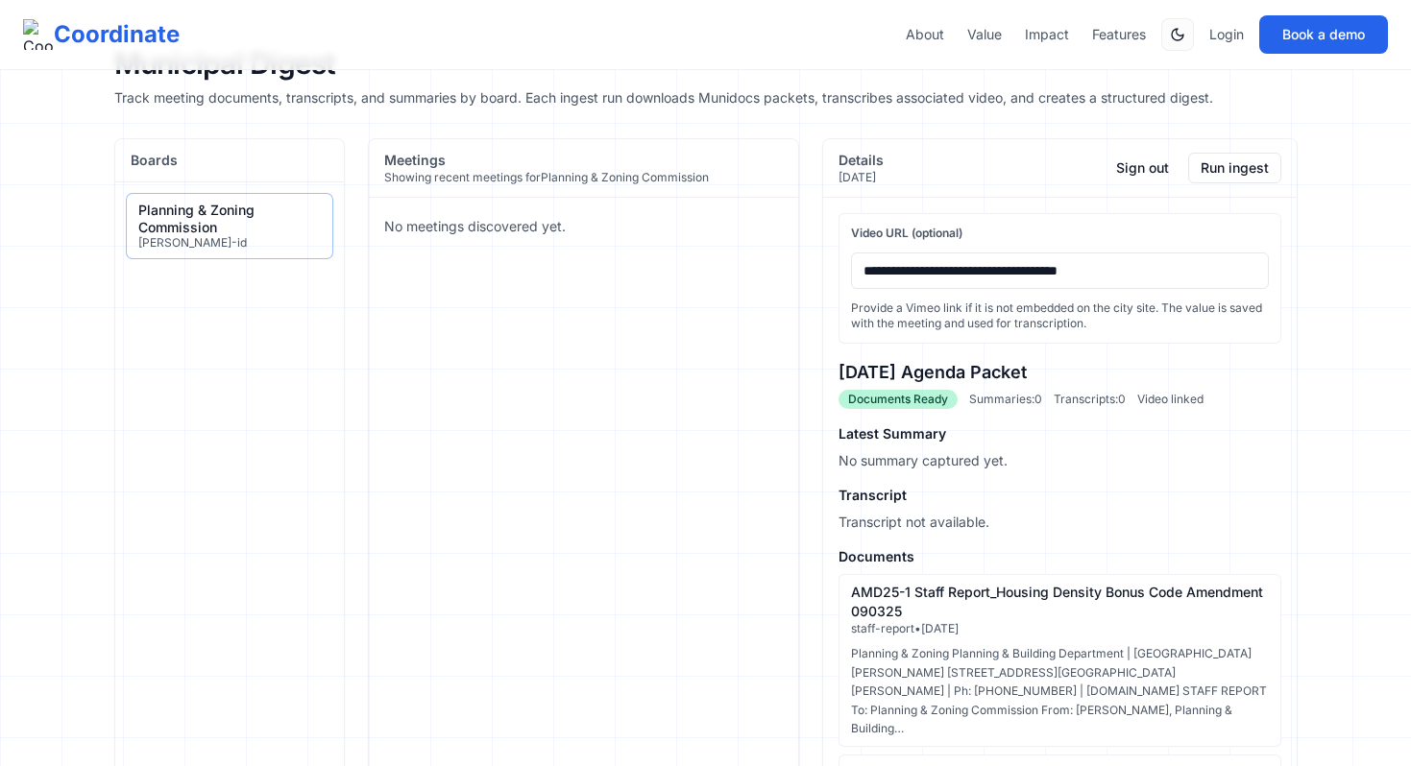
click at [1140, 168] on button "Sign out" at bounding box center [1142, 168] width 76 height 31
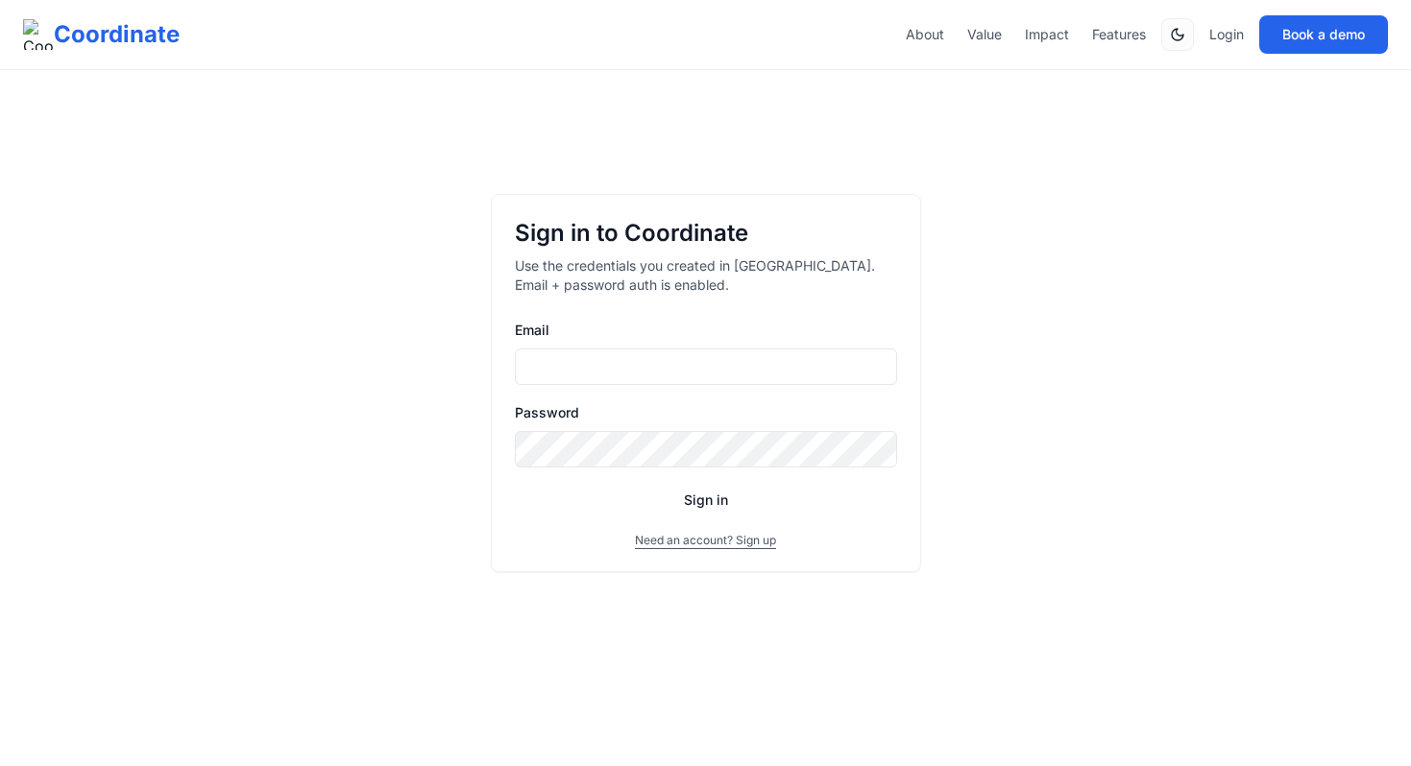
click at [733, 371] on input "Email" at bounding box center [706, 367] width 382 height 36
drag, startPoint x: 580, startPoint y: 373, endPoint x: 836, endPoint y: 373, distance: 256.4
click at [835, 373] on input "**********" at bounding box center [706, 367] width 382 height 36
click at [732, 369] on input "**********" at bounding box center [706, 367] width 382 height 36
type input "**********"
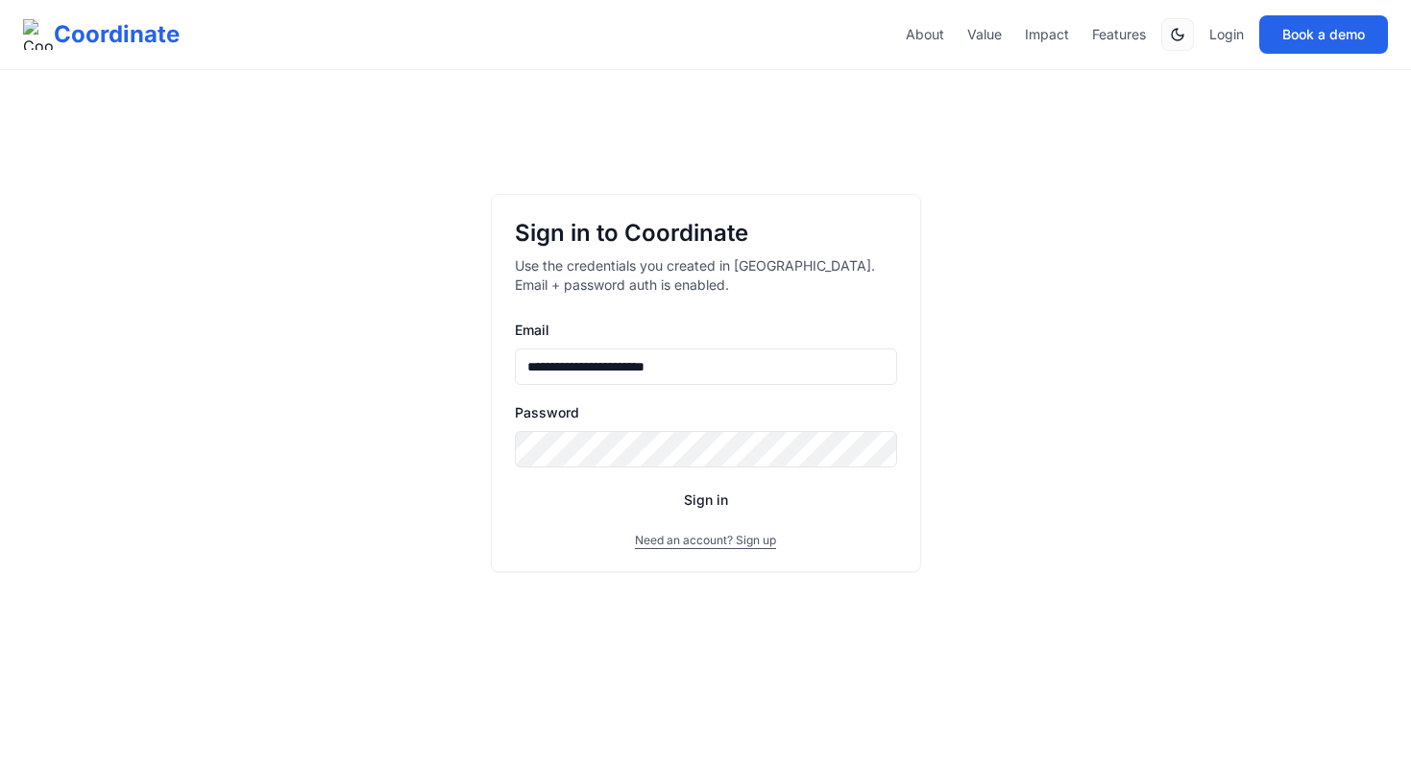
click at [515, 483] on button "Sign in" at bounding box center [706, 500] width 382 height 35
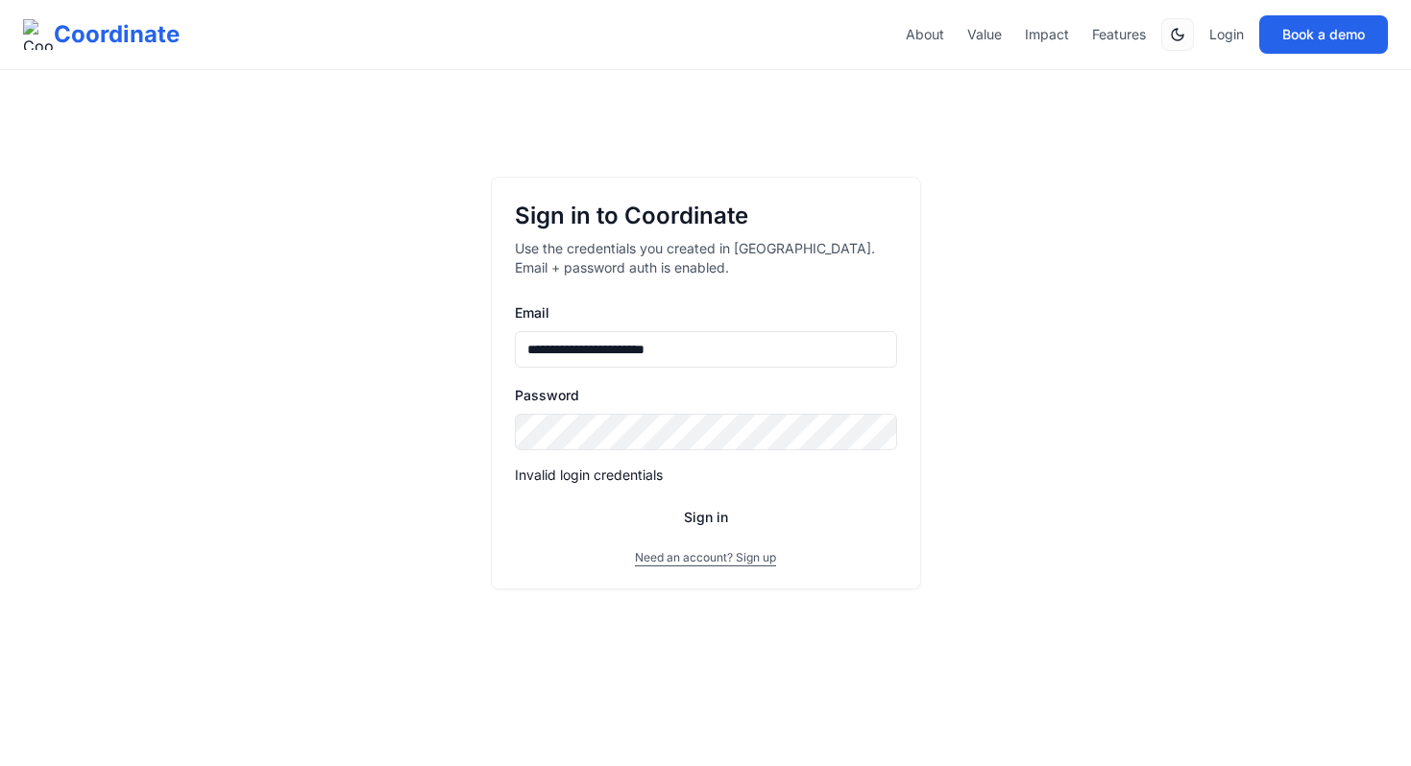
click at [699, 512] on button "Sign in" at bounding box center [706, 517] width 382 height 35
click at [515, 500] on button "Sign in" at bounding box center [706, 517] width 382 height 35
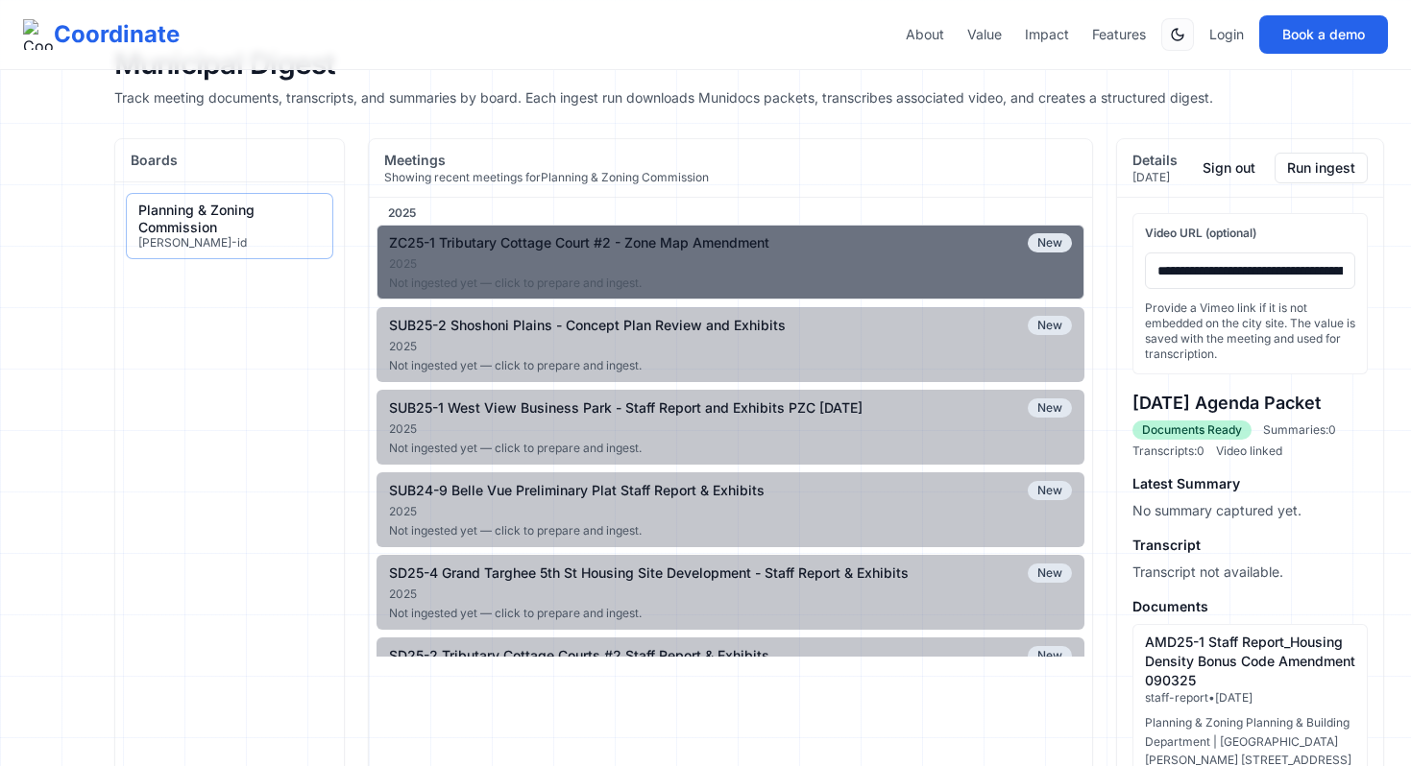
click at [833, 257] on div "2025" at bounding box center [730, 263] width 683 height 15
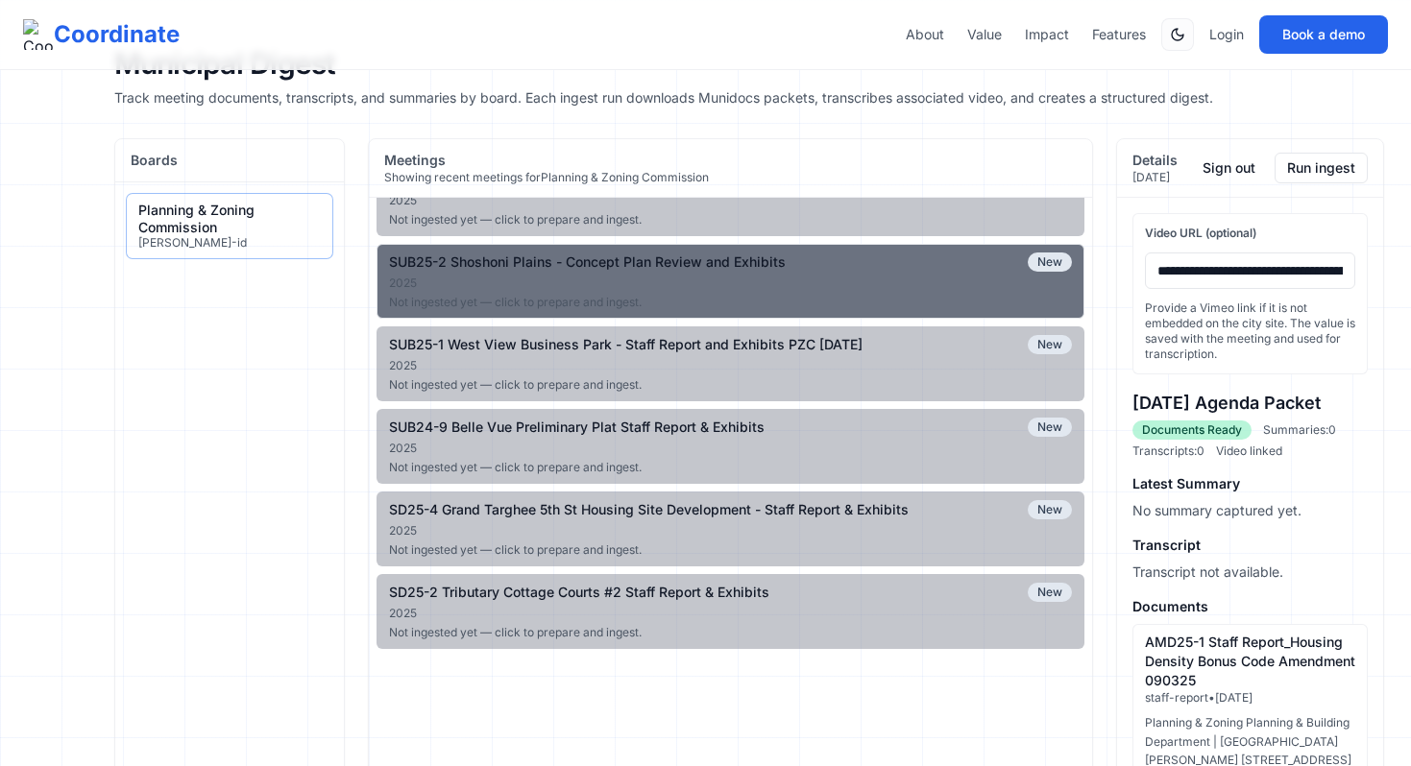
scroll to position [102, 0]
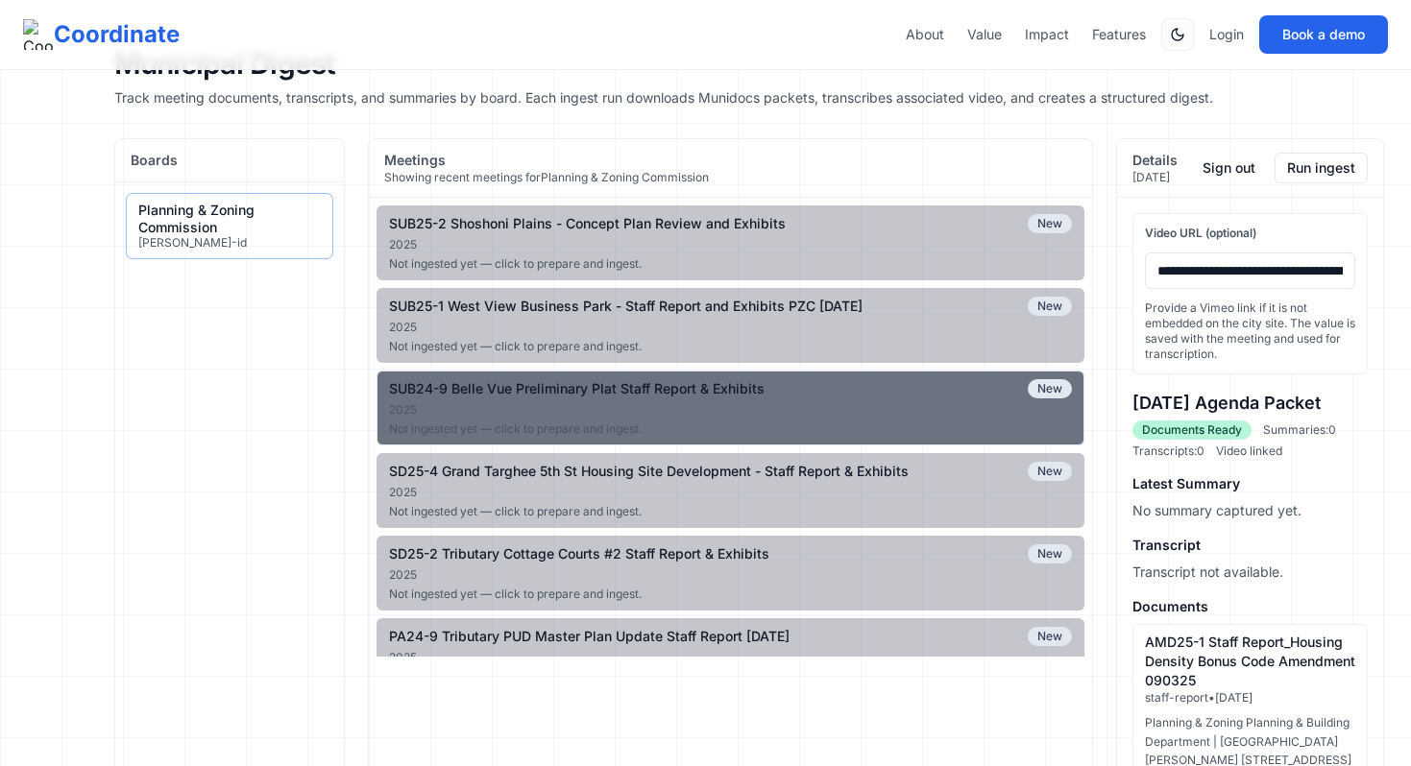
click at [799, 408] on div "2025" at bounding box center [730, 409] width 683 height 15
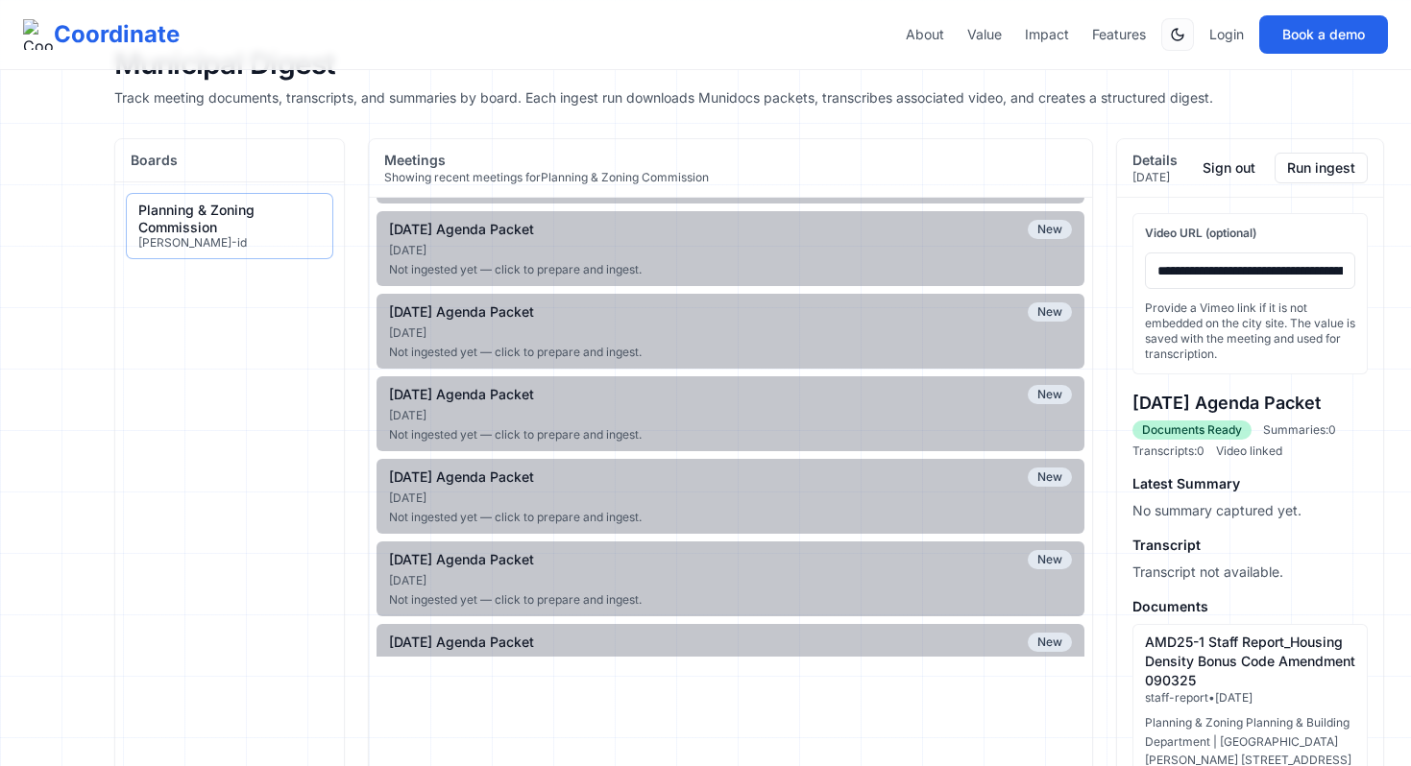
scroll to position [3741, 0]
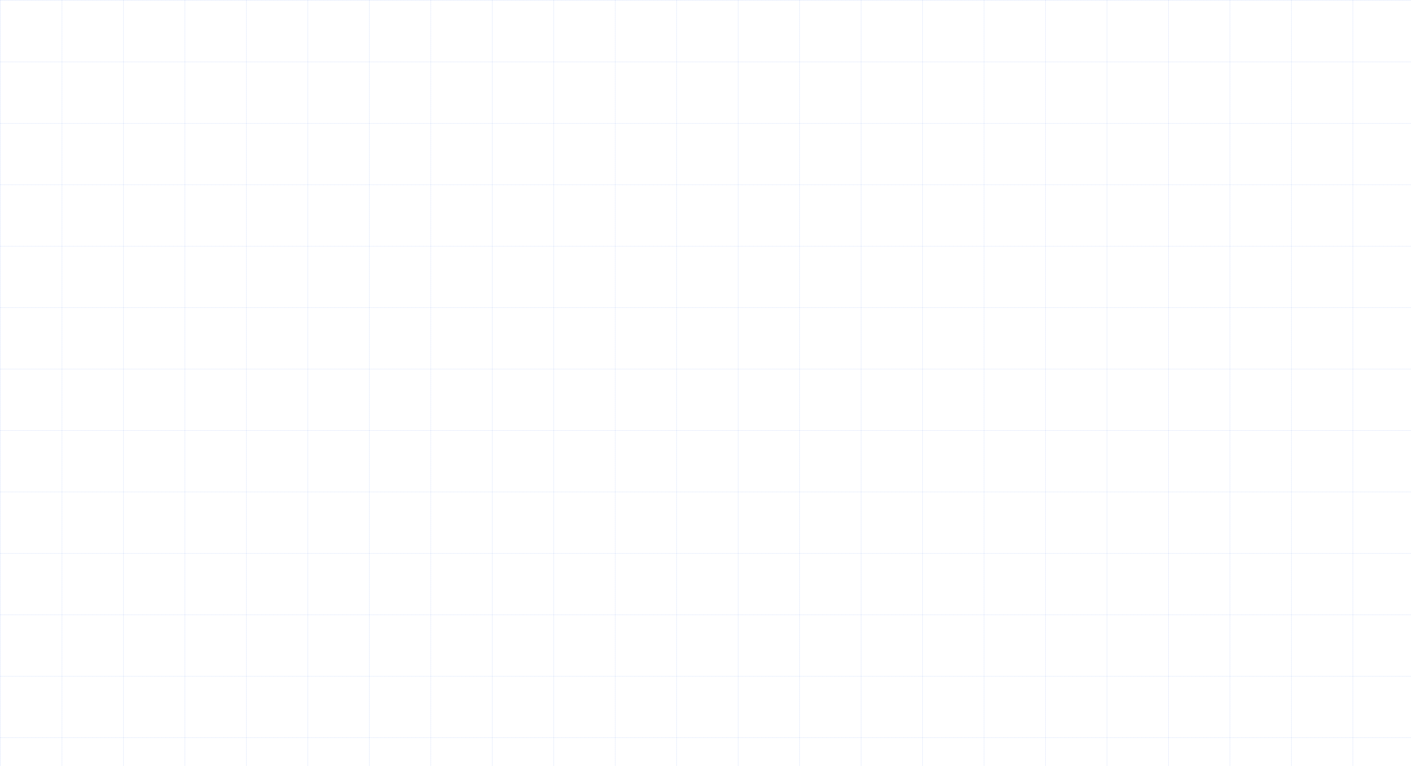
click at [114, 0] on html at bounding box center [705, 0] width 1411 height 0
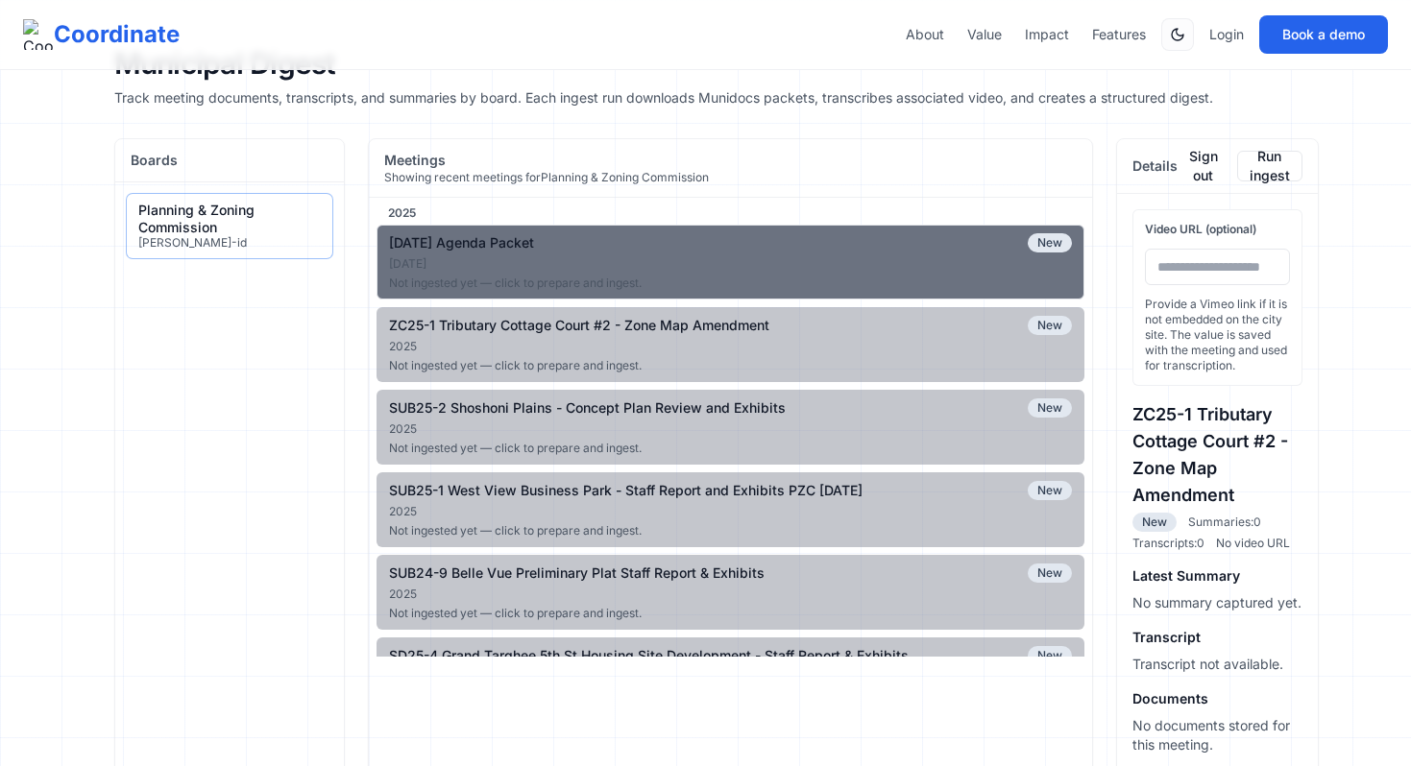
click at [934, 276] on div "Not ingested yet — click to prepare and ingest." at bounding box center [730, 283] width 683 height 15
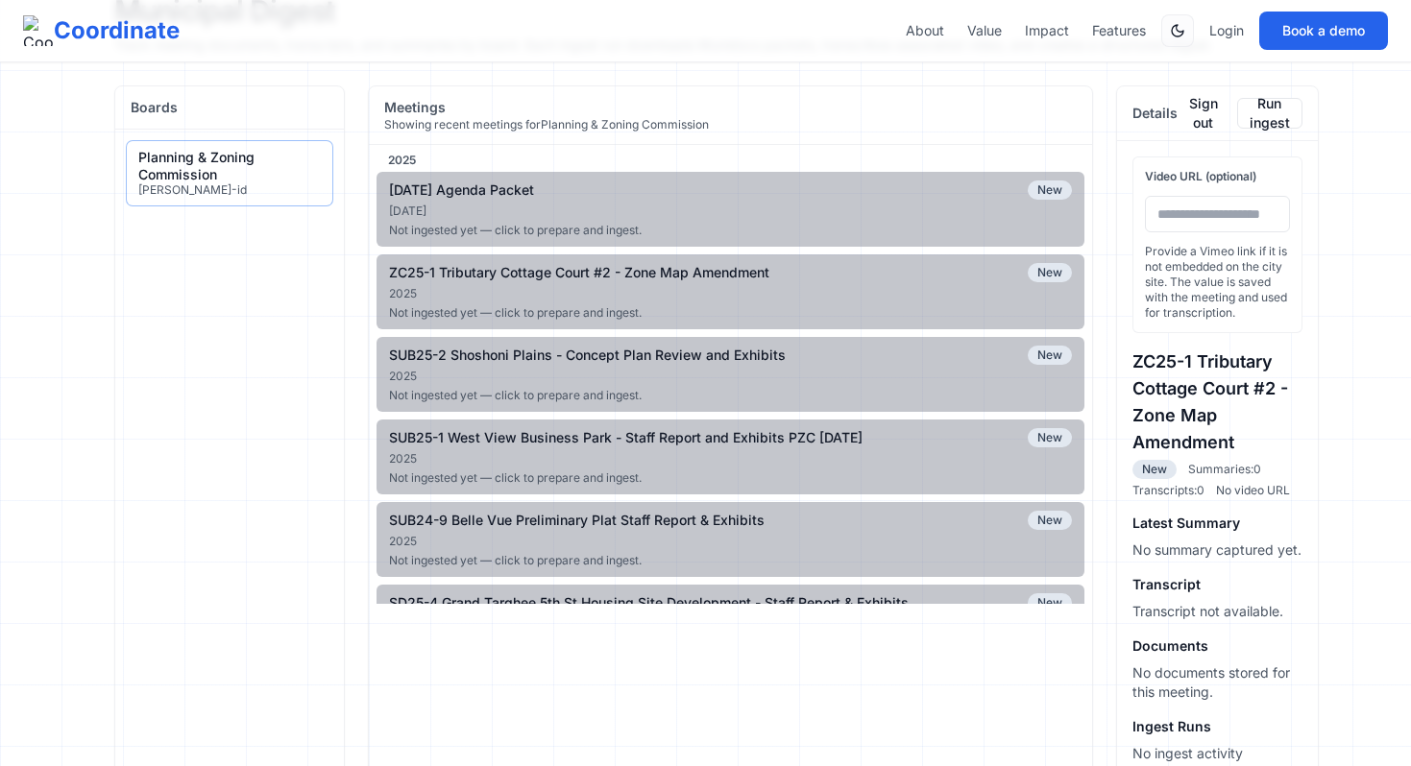
scroll to position [51, 0]
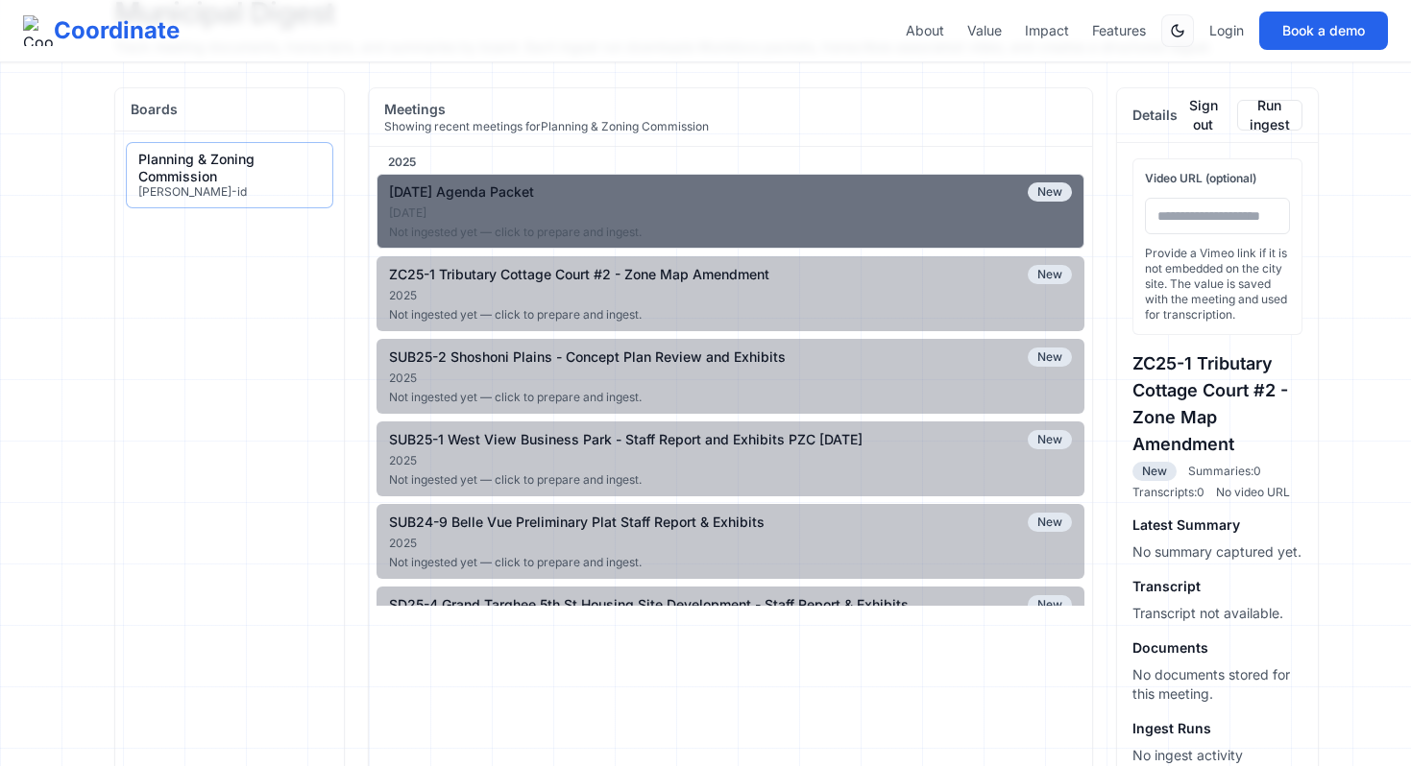
click at [824, 232] on div "Not ingested yet — click to prepare and ingest." at bounding box center [730, 232] width 683 height 15
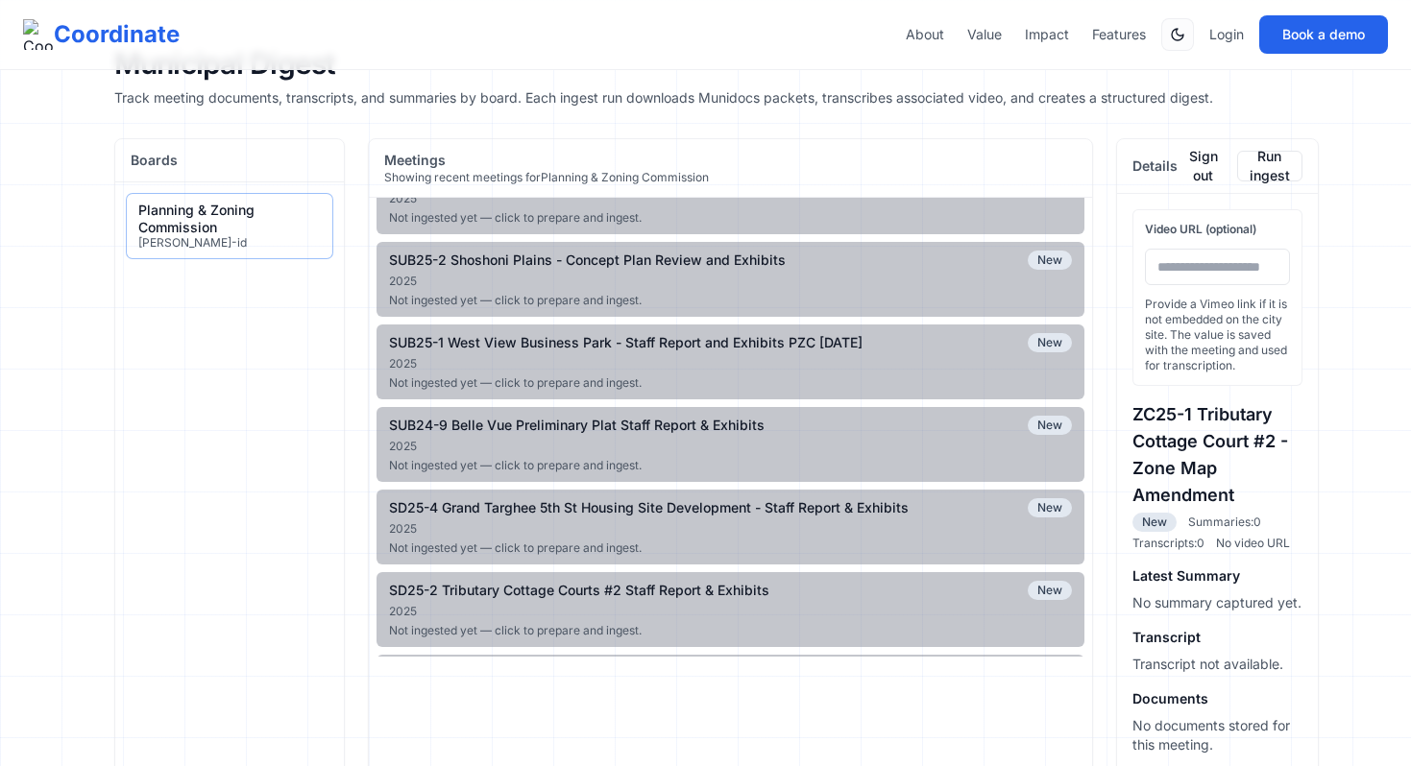
scroll to position [0, 0]
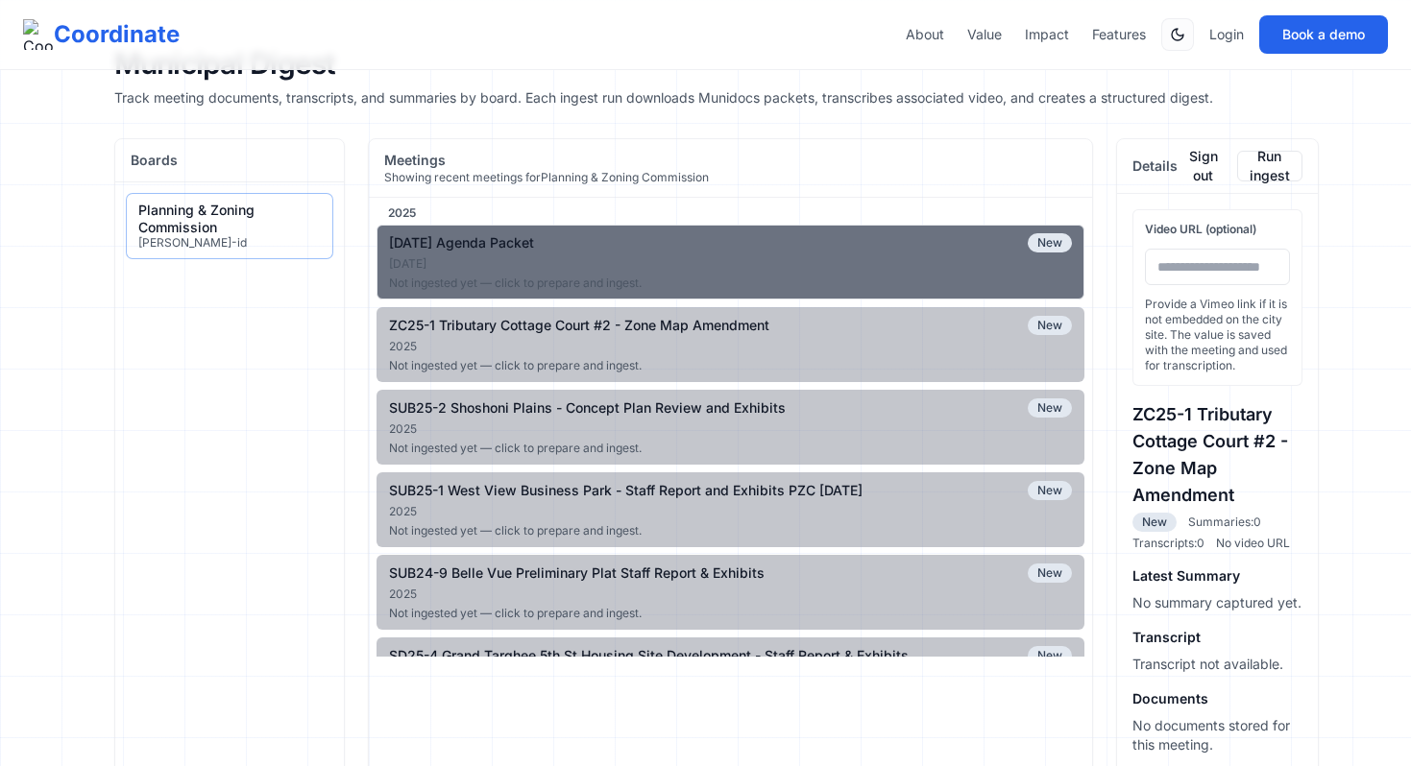
click at [948, 298] on button "04-09-2025 Agenda Packet New Apr 8, 2025 Not ingested yet — click to prepare an…" at bounding box center [730, 262] width 708 height 75
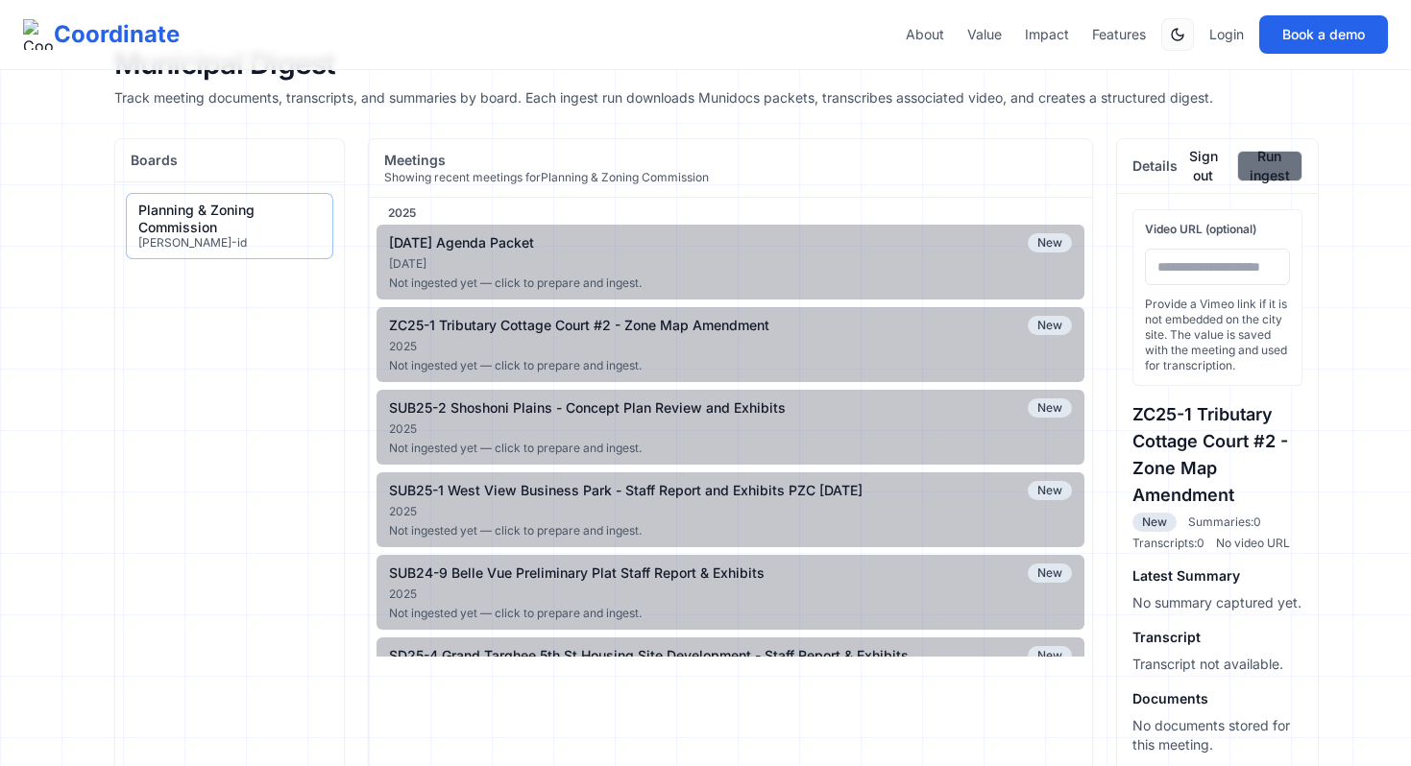
click at [1278, 163] on button "Run ingest" at bounding box center [1269, 166] width 65 height 31
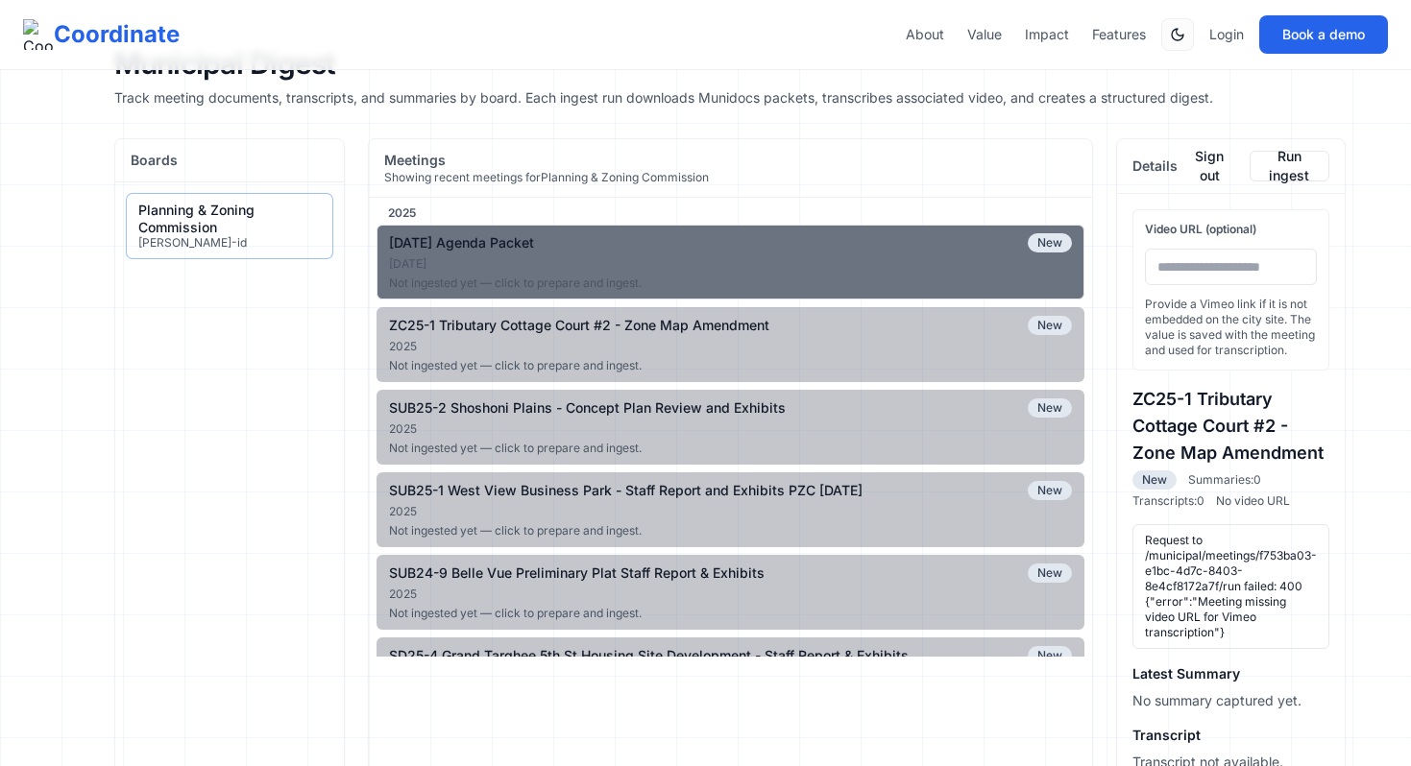
click at [873, 279] on div "Not ingested yet — click to prepare and ingest." at bounding box center [730, 283] width 683 height 15
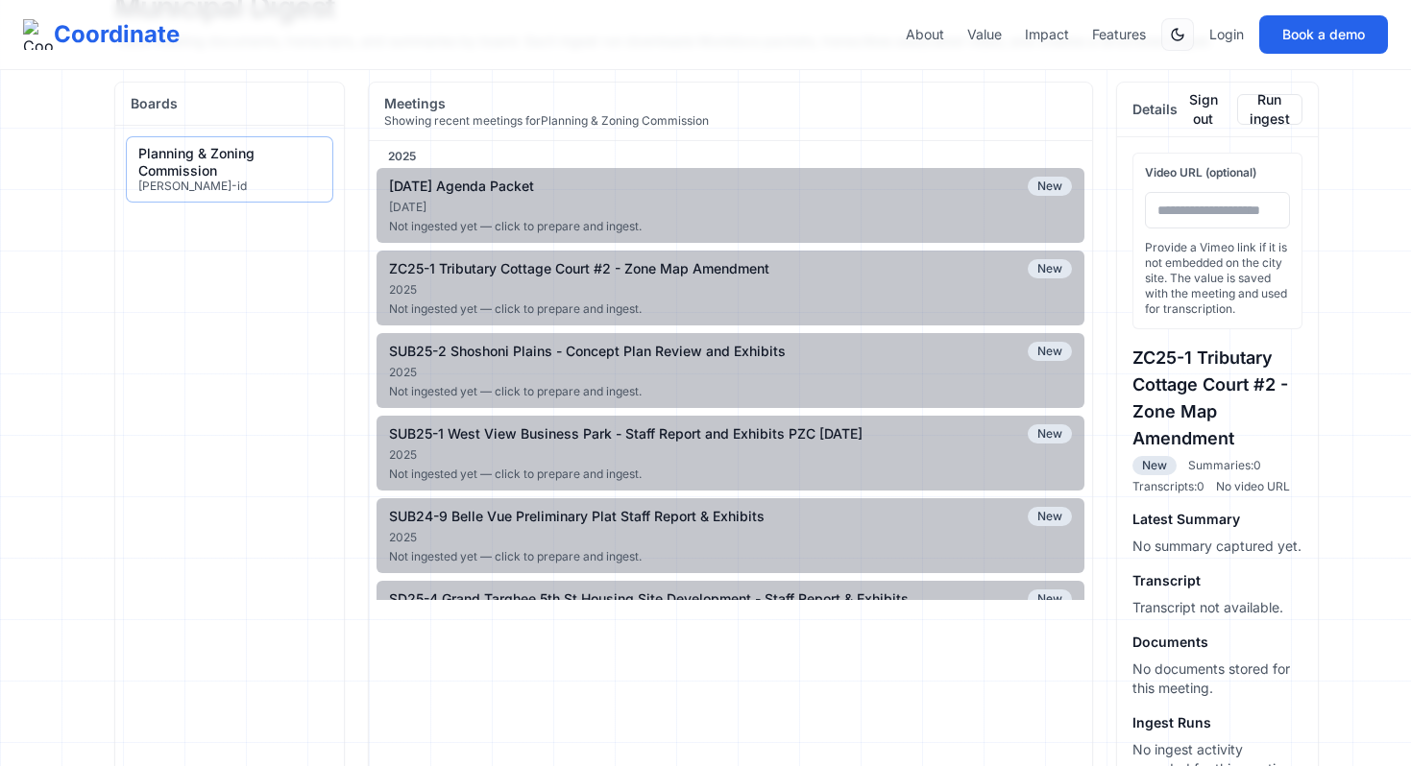
scroll to position [1, 0]
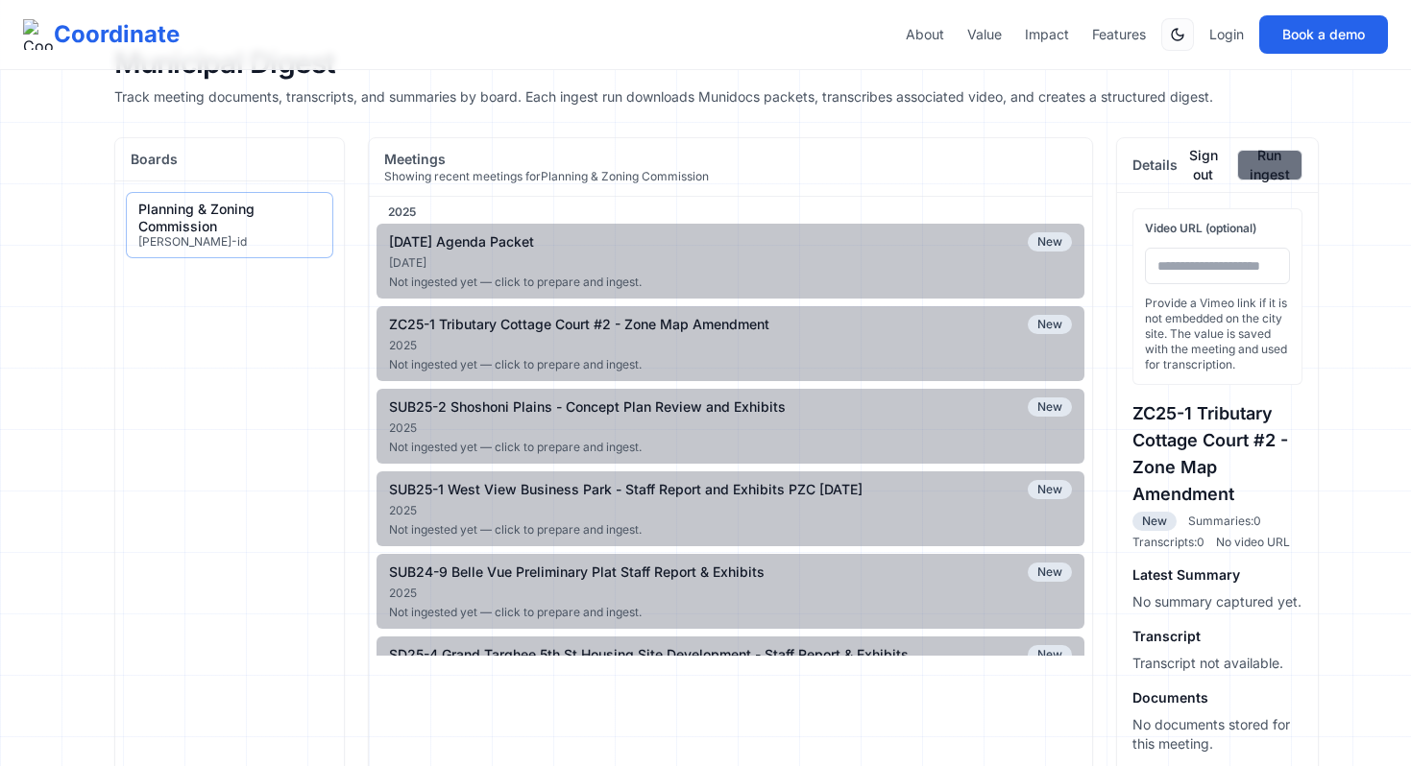
click at [1283, 172] on button "Run ingest" at bounding box center [1269, 165] width 65 height 31
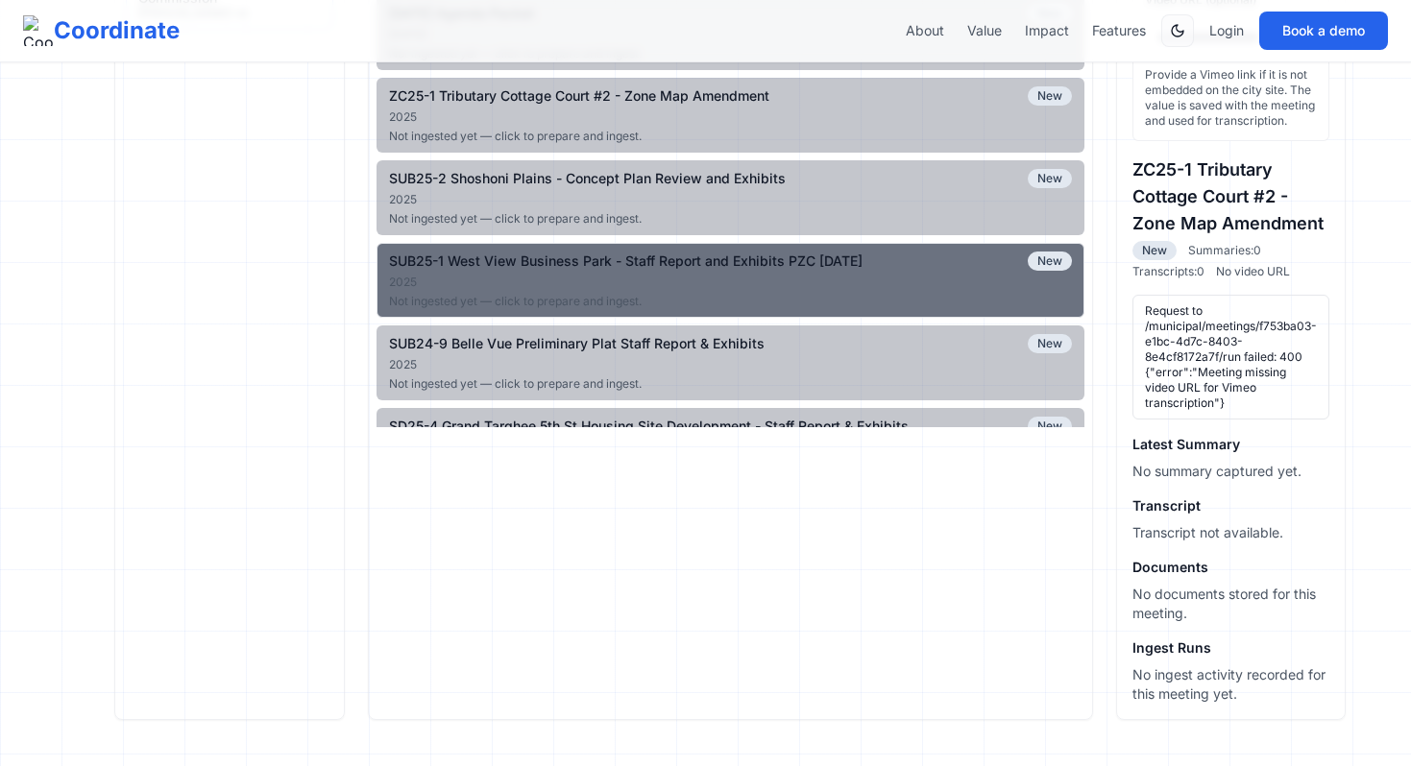
scroll to position [0, 0]
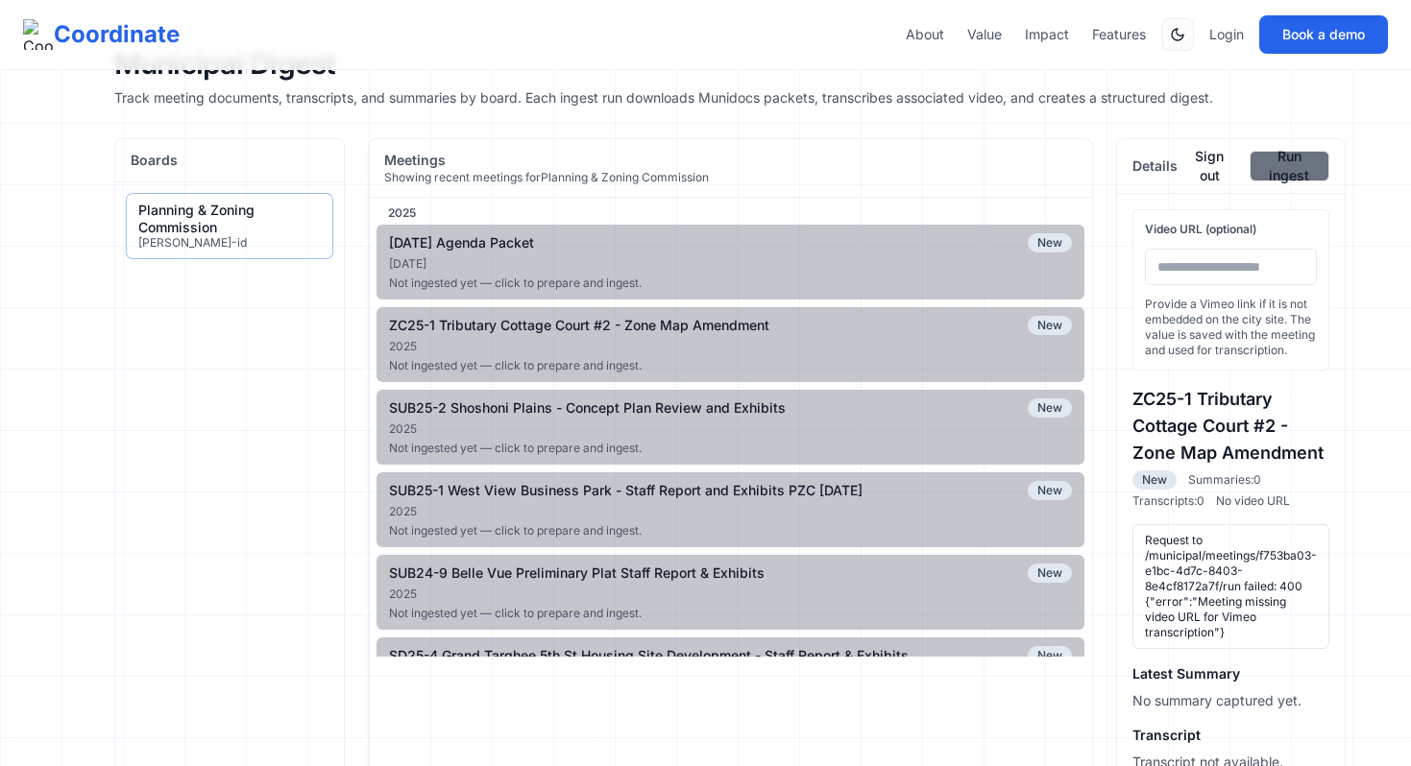
click at [1304, 164] on button "Run ingest" at bounding box center [1288, 166] width 79 height 31
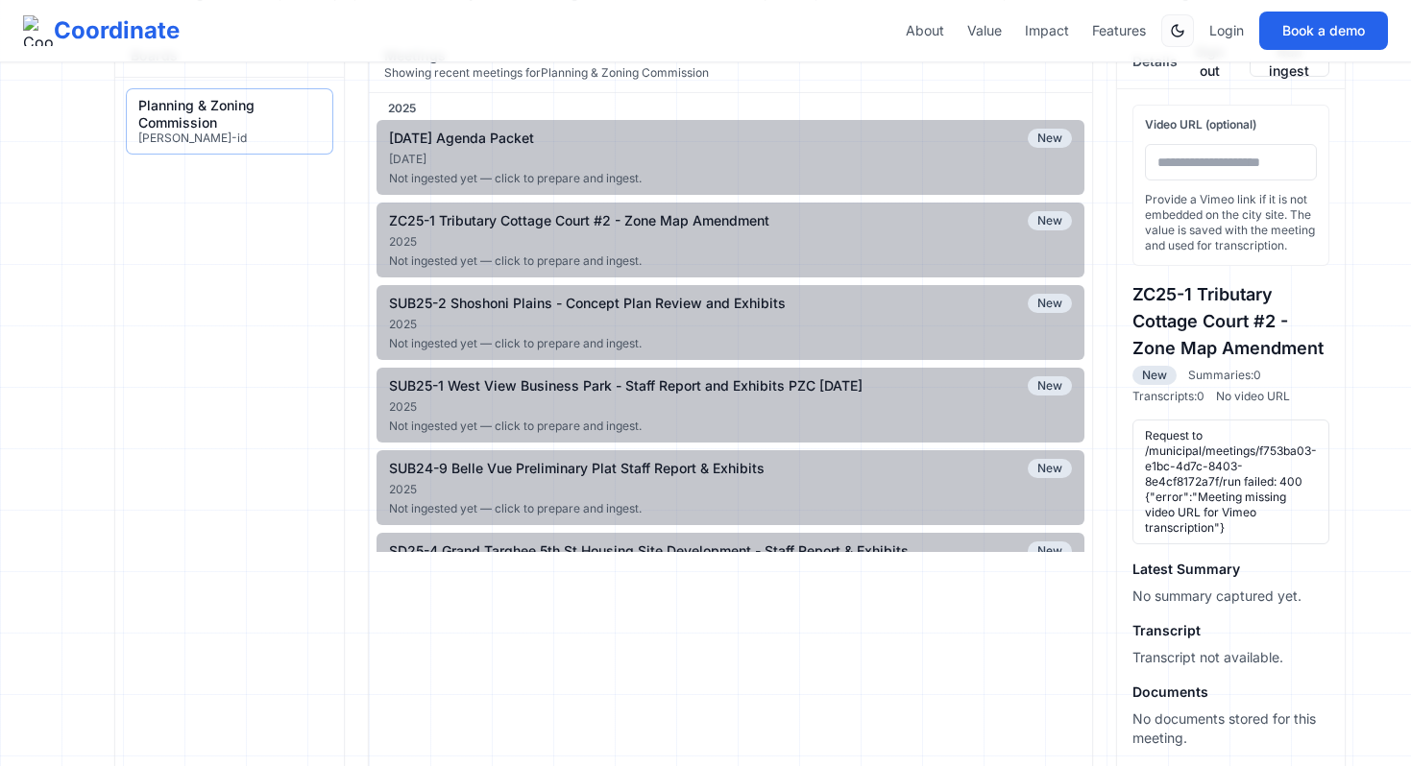
scroll to position [230, 0]
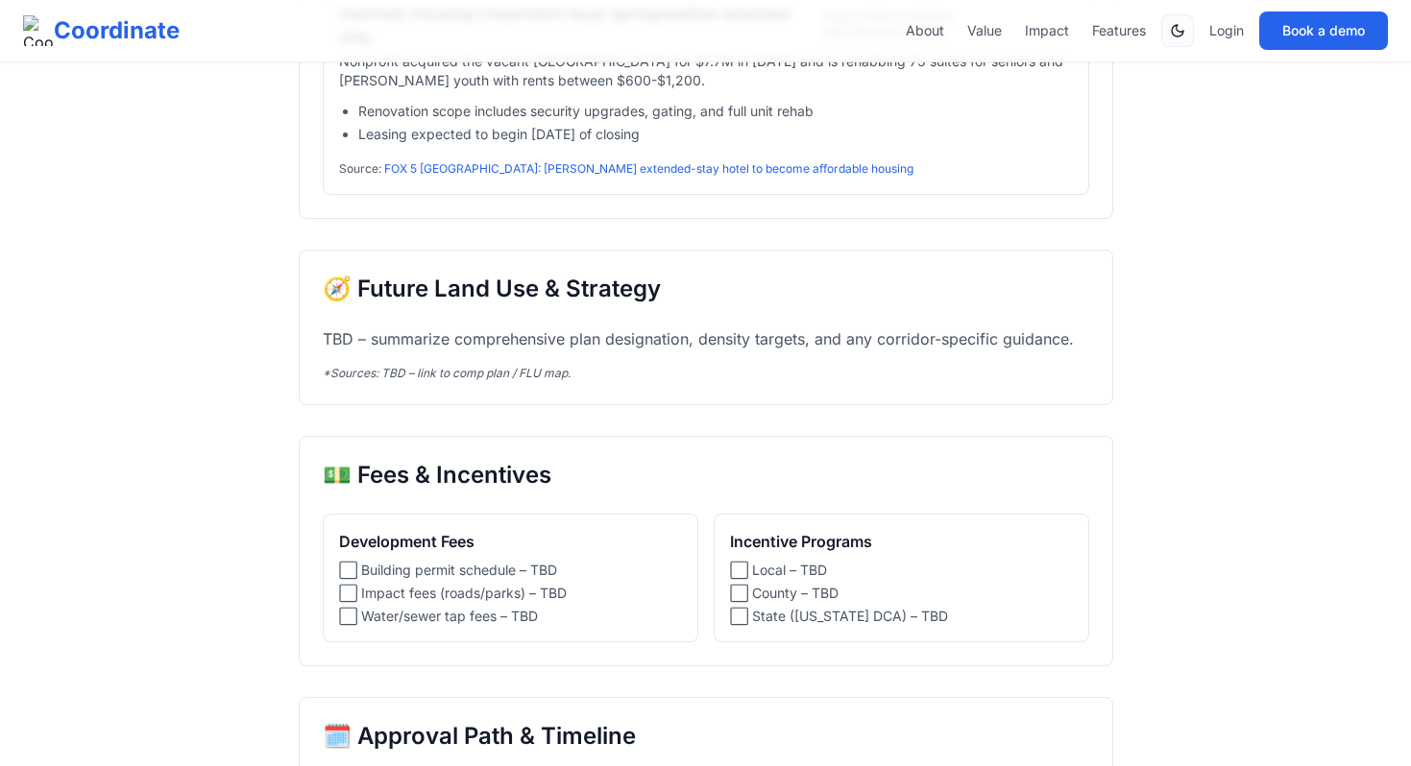
scroll to position [3634, 0]
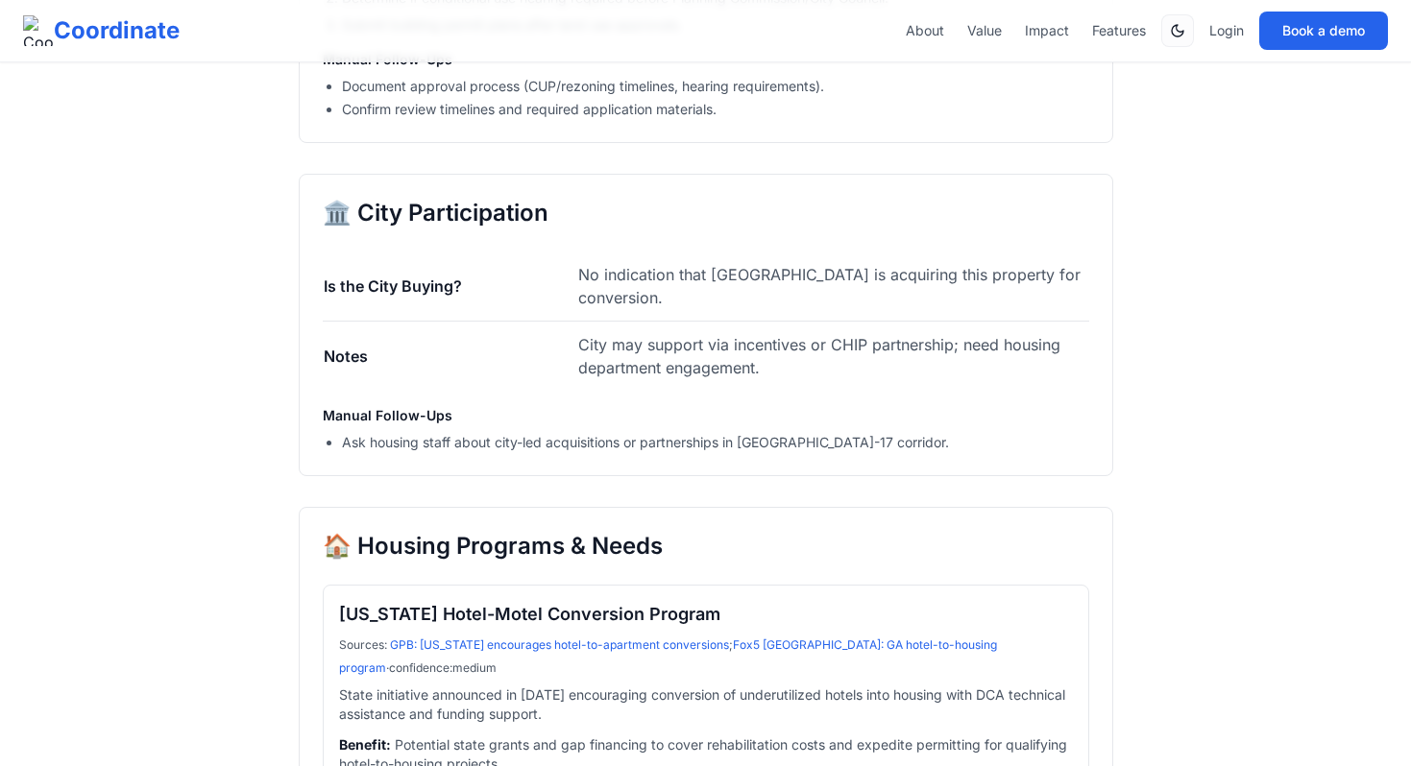
scroll to position [2825, 0]
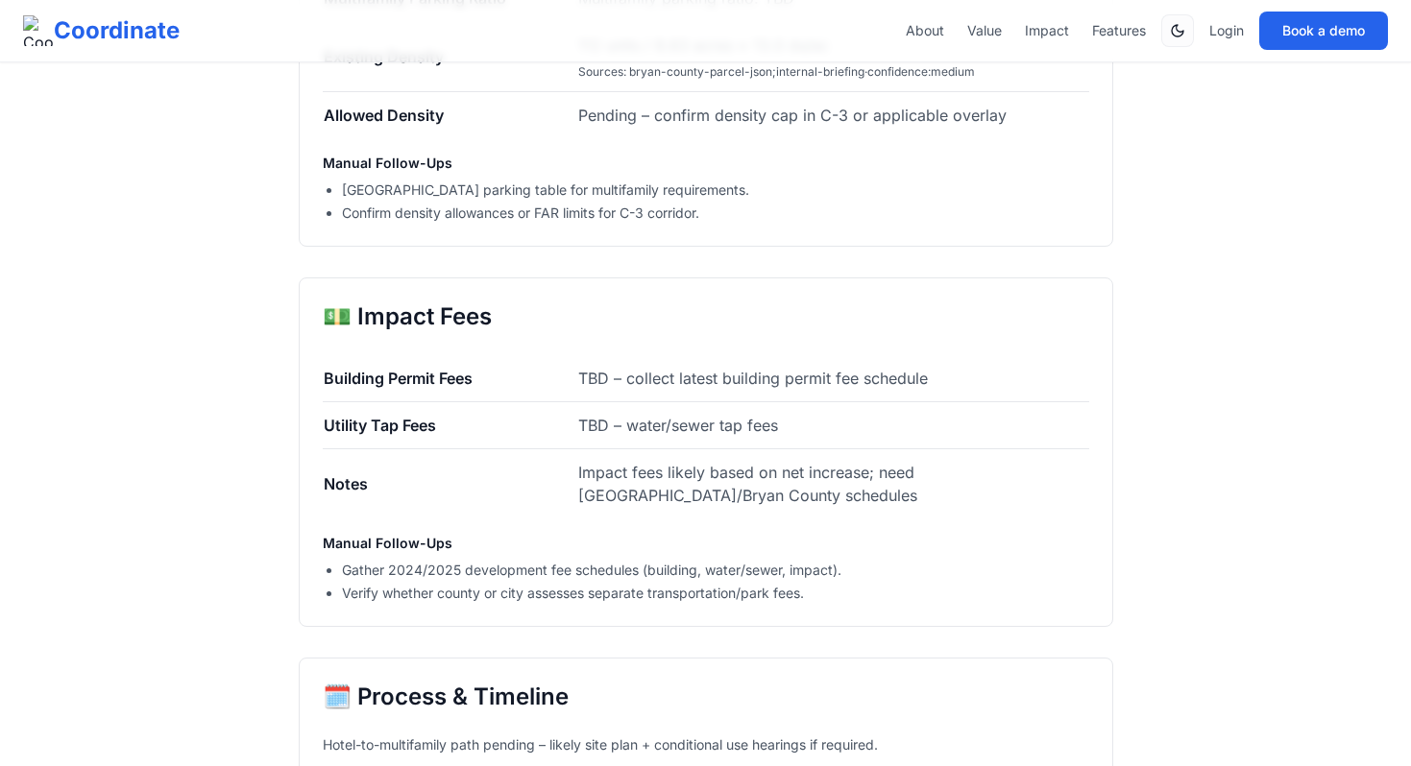
click at [340, 302] on h2 "💵 Impact Fees" at bounding box center [706, 317] width 766 height 31
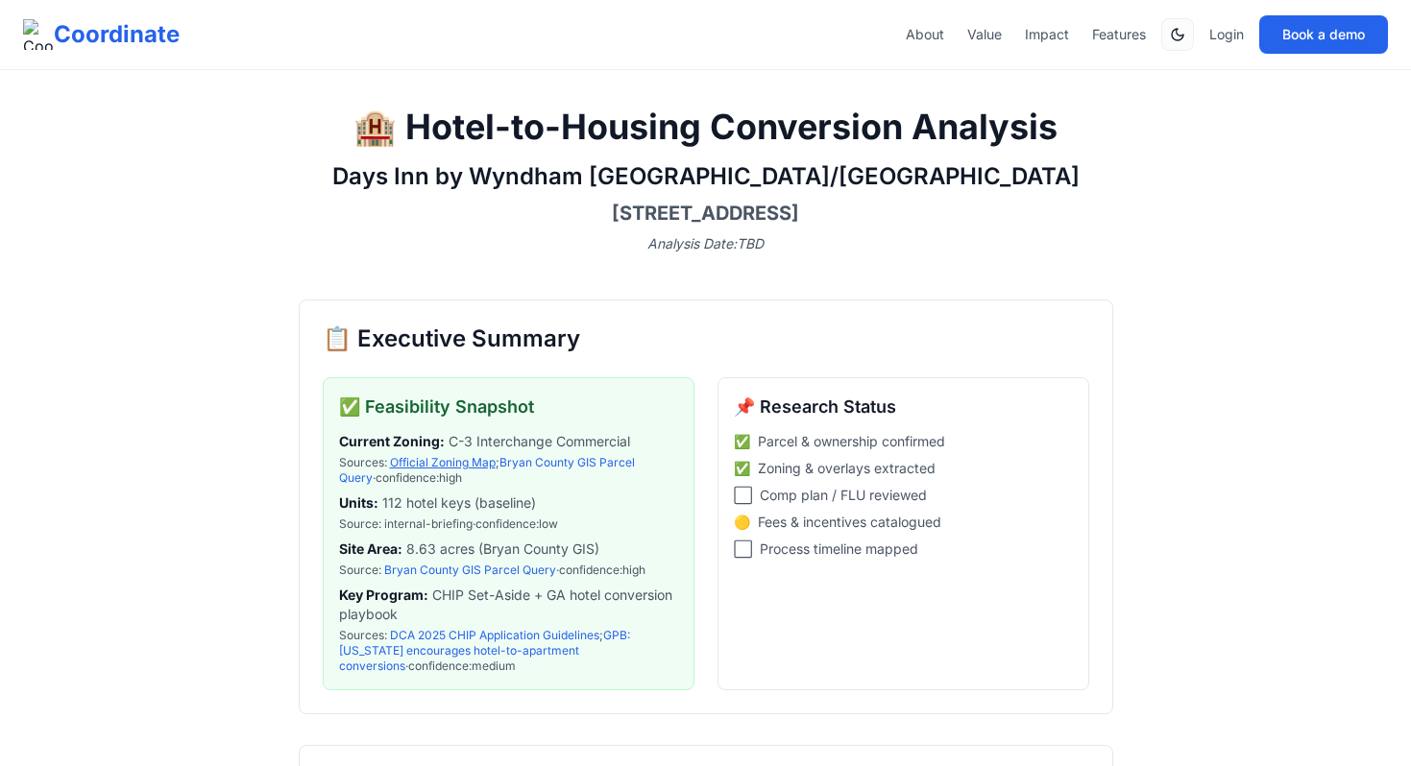
click at [421, 464] on link "Official Zoning Map" at bounding box center [443, 462] width 106 height 14
